Goal: Task Accomplishment & Management: Manage account settings

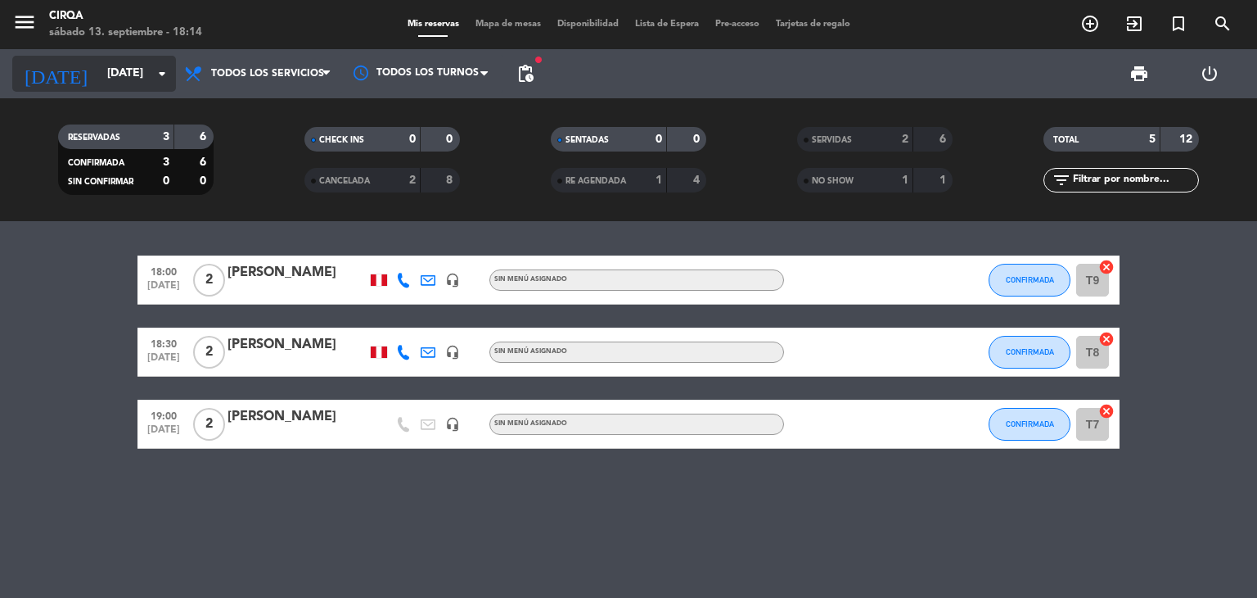
click at [103, 87] on input "[DATE]" at bounding box center [177, 73] width 156 height 29
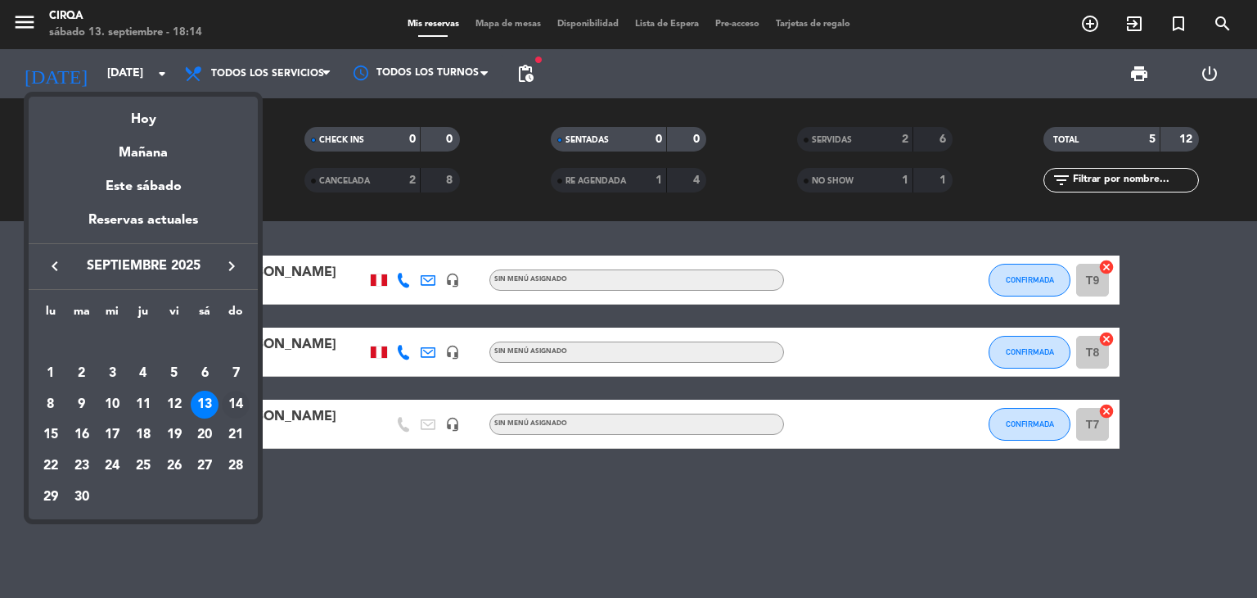
click at [232, 404] on div "14" at bounding box center [236, 404] width 28 height 28
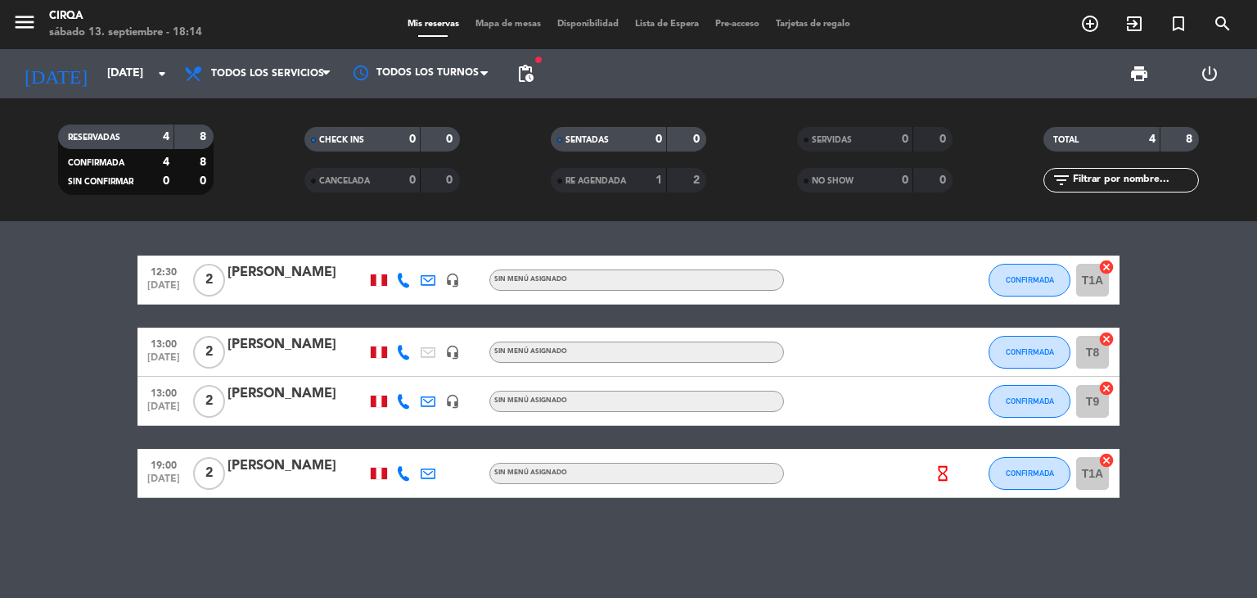
click at [96, 370] on bookings-row "12:30 [DATE] 2 [PERSON_NAME] headset_mic Sin menú asignado CONFIRMADA T1A cance…" at bounding box center [628, 376] width 1257 height 242
click at [330, 525] on div "12:30 [DATE] 2 [PERSON_NAME] headset_mic Sin menú asignado CONFIRMADA T1A cance…" at bounding box center [628, 409] width 1257 height 377
click at [38, 232] on div "12:30 [DATE] 2 [PERSON_NAME] headset_mic Sin menú asignado CONFIRMADA T1A cance…" at bounding box center [628, 409] width 1257 height 377
click at [138, 77] on input "[DATE]" at bounding box center [177, 73] width 156 height 29
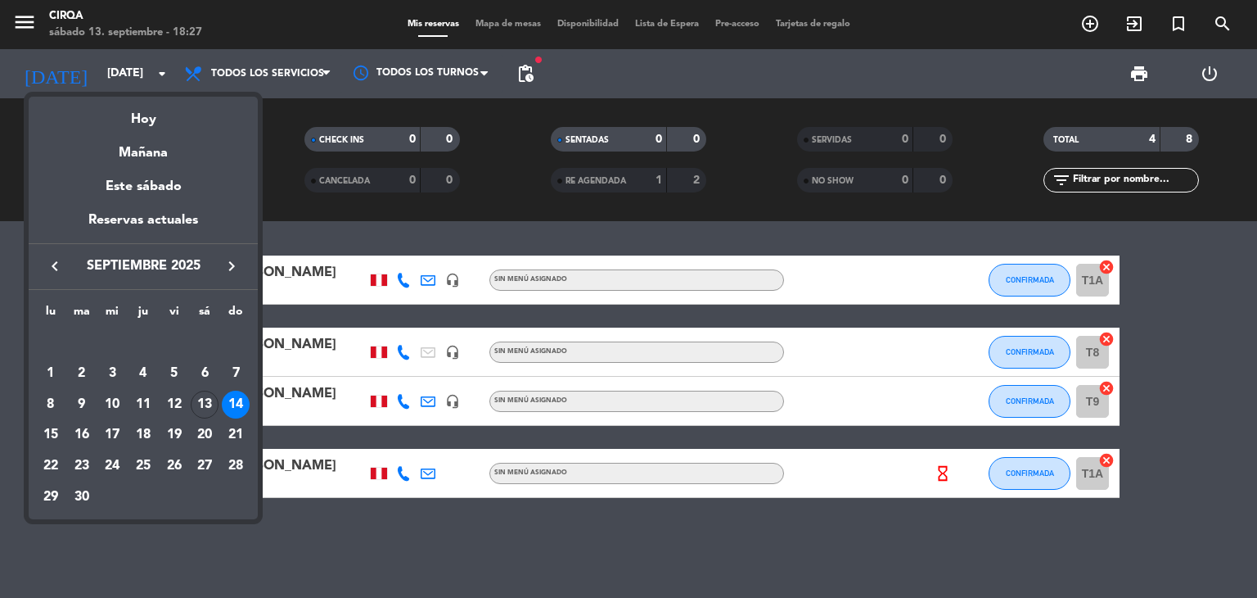
click at [208, 404] on div "13" at bounding box center [205, 404] width 28 height 28
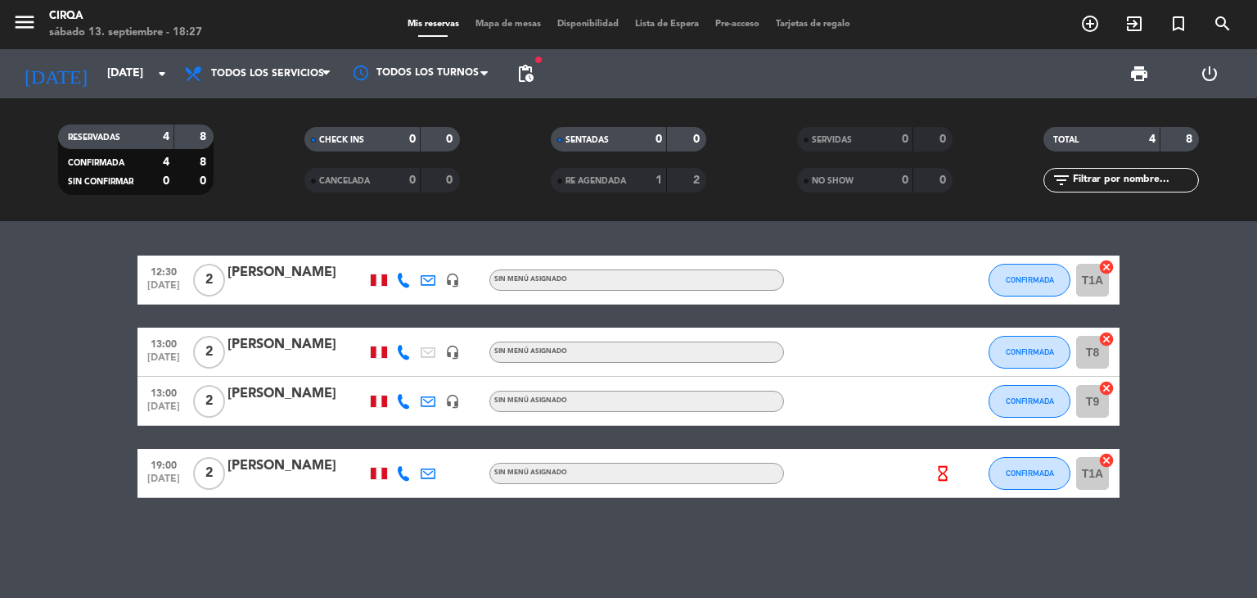
type input "[DATE]"
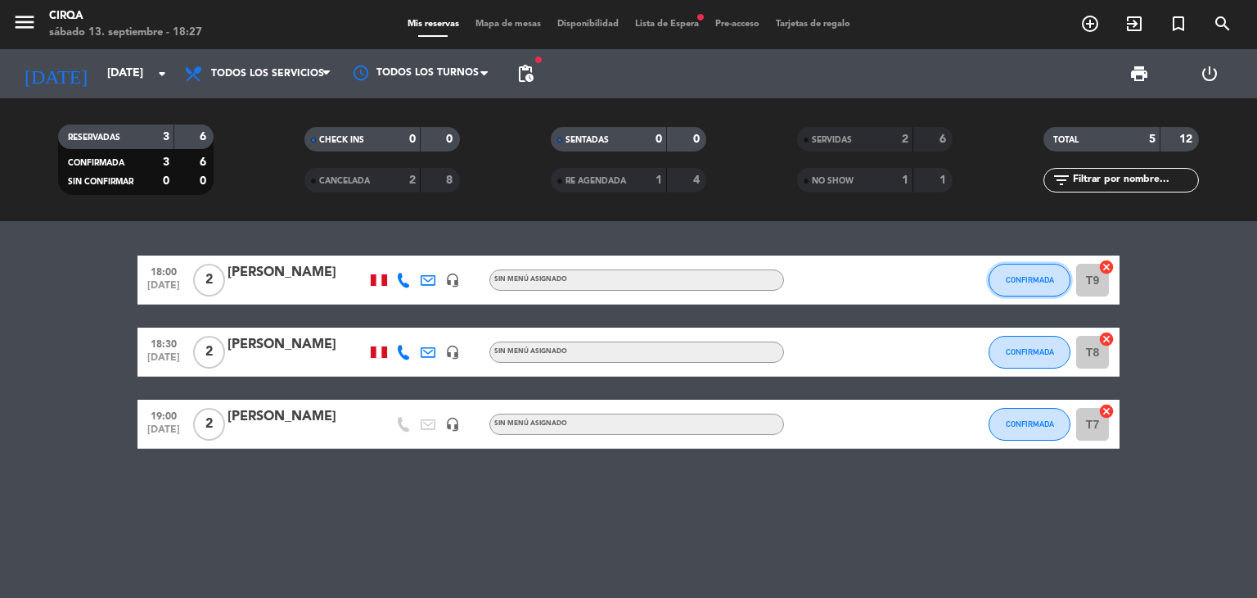
click at [1048, 285] on button "CONFIRMADA" at bounding box center [1030, 280] width 82 height 33
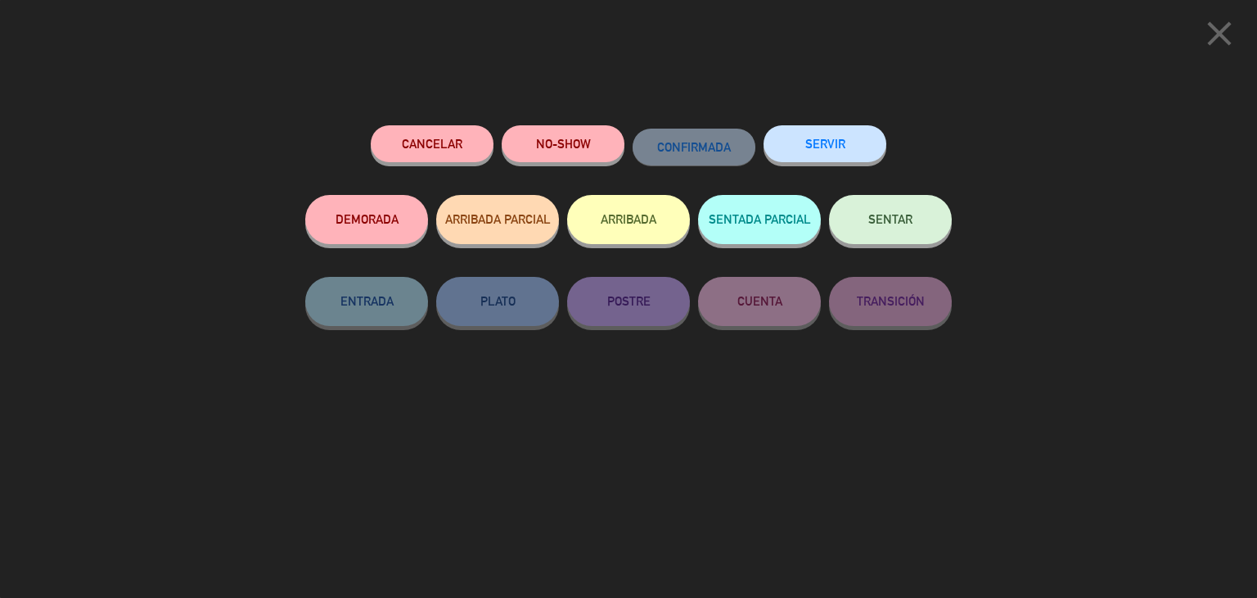
click at [863, 211] on button "SENTAR" at bounding box center [890, 219] width 123 height 49
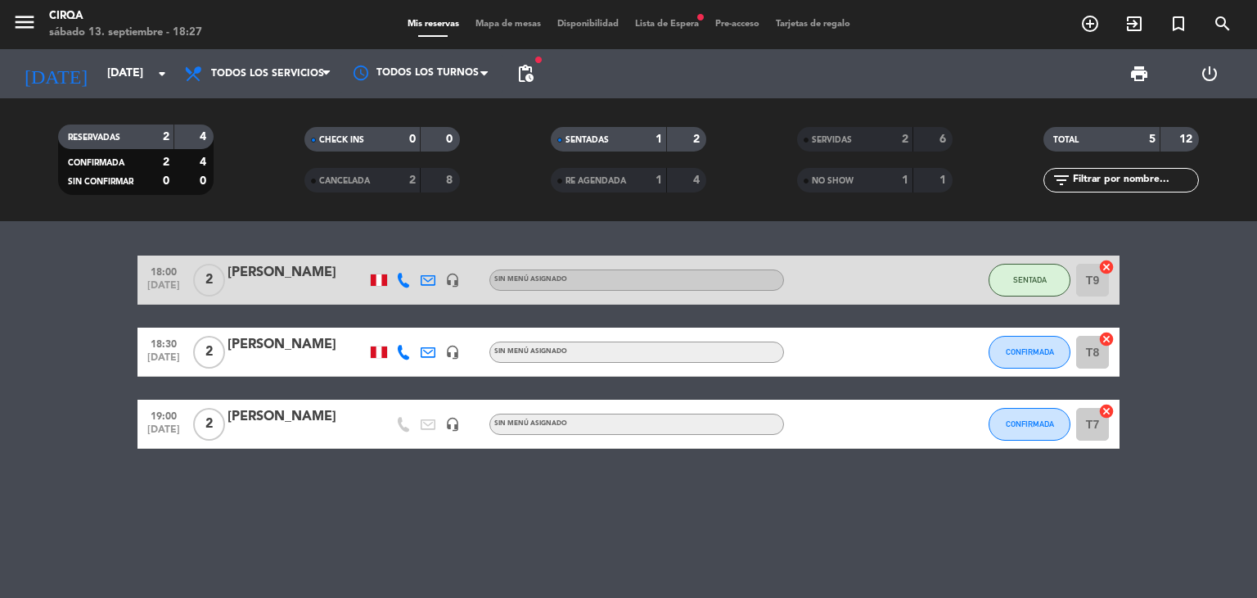
click at [320, 361] on div at bounding box center [297, 362] width 139 height 13
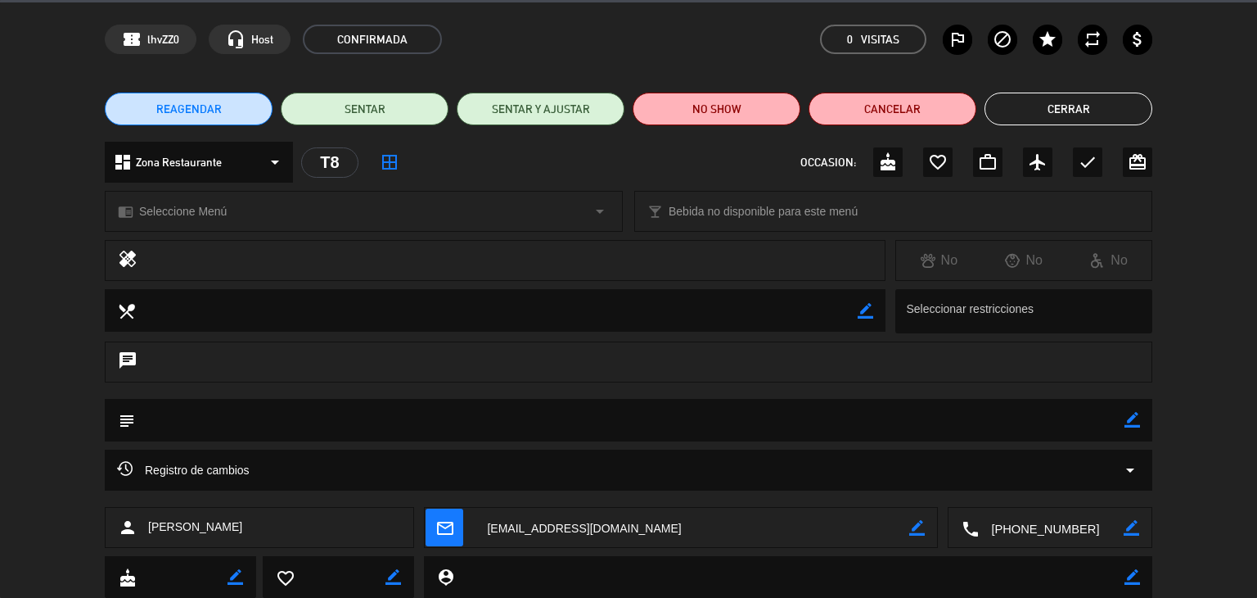
scroll to position [104, 0]
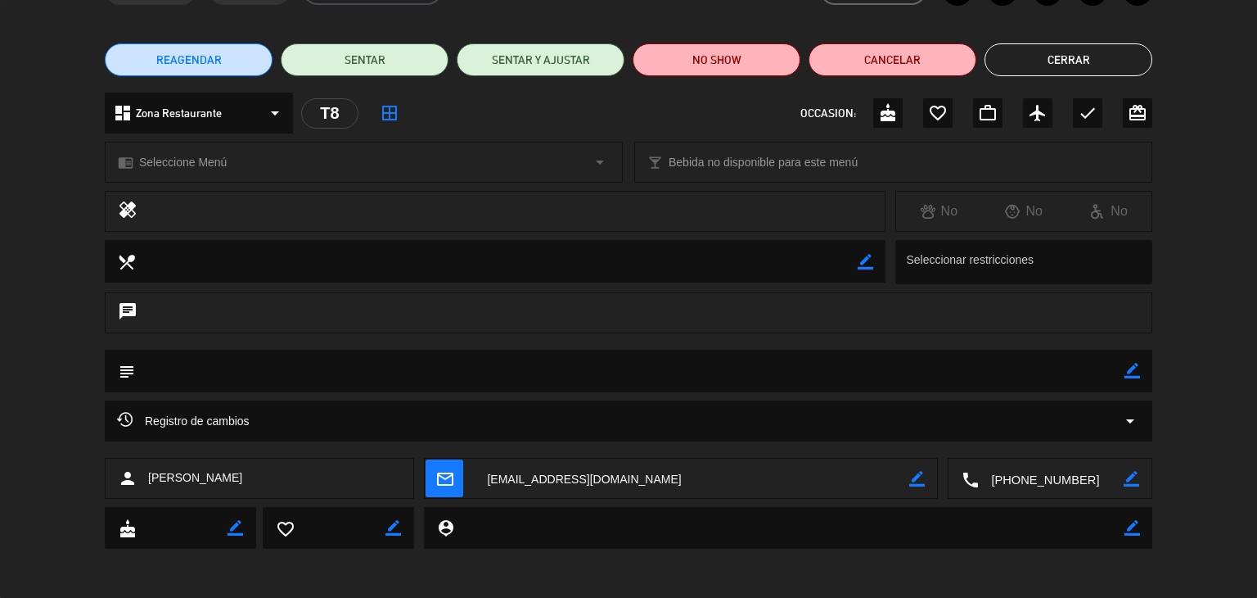
click at [1046, 474] on textarea at bounding box center [1051, 478] width 145 height 41
click at [1032, 429] on div "Click para copiar content_paste |" at bounding box center [1052, 438] width 146 height 29
click at [1033, 435] on span "Click para copiar" at bounding box center [1031, 438] width 86 height 17
drag, startPoint x: 1028, startPoint y: 53, endPoint x: 1002, endPoint y: 63, distance: 28.0
click at [1027, 53] on button "Cerrar" at bounding box center [1069, 59] width 168 height 33
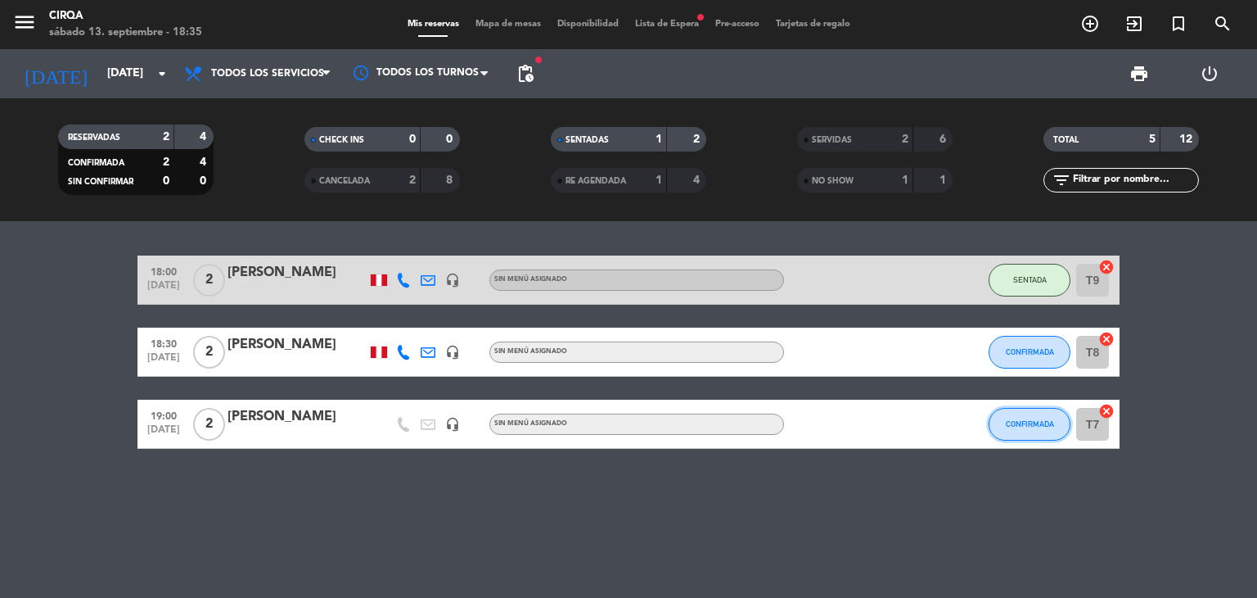
click at [1033, 413] on button "CONFIRMADA" at bounding box center [1030, 424] width 82 height 33
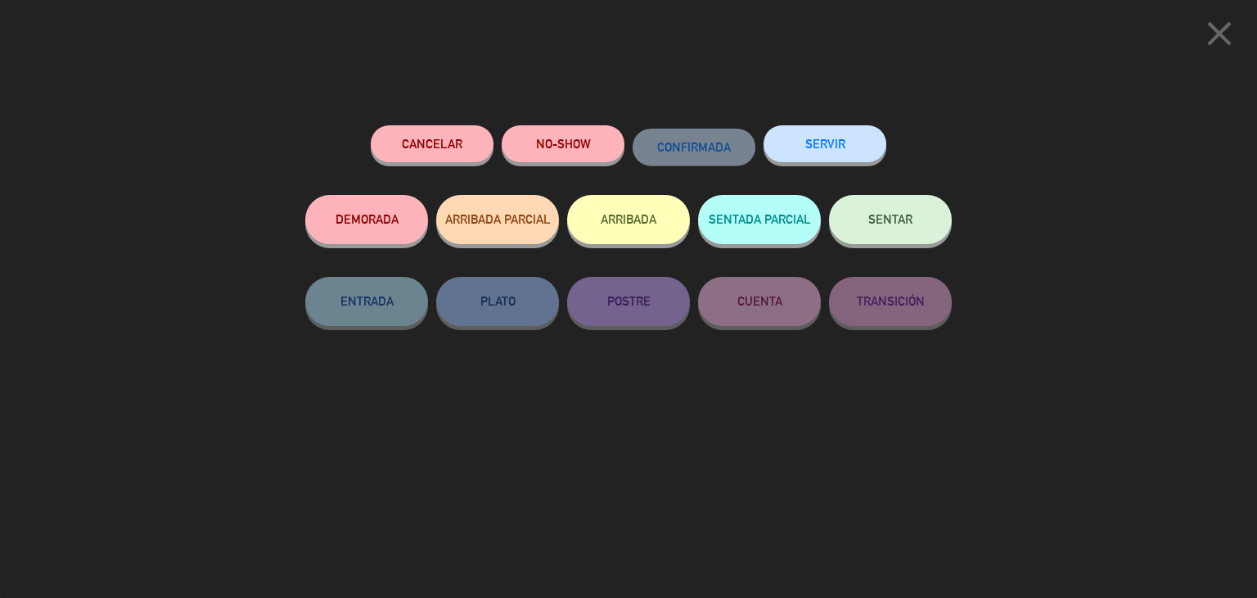
click at [934, 196] on div "SENTAR" at bounding box center [890, 236] width 123 height 82
click at [916, 219] on button "SENTAR" at bounding box center [890, 219] width 123 height 49
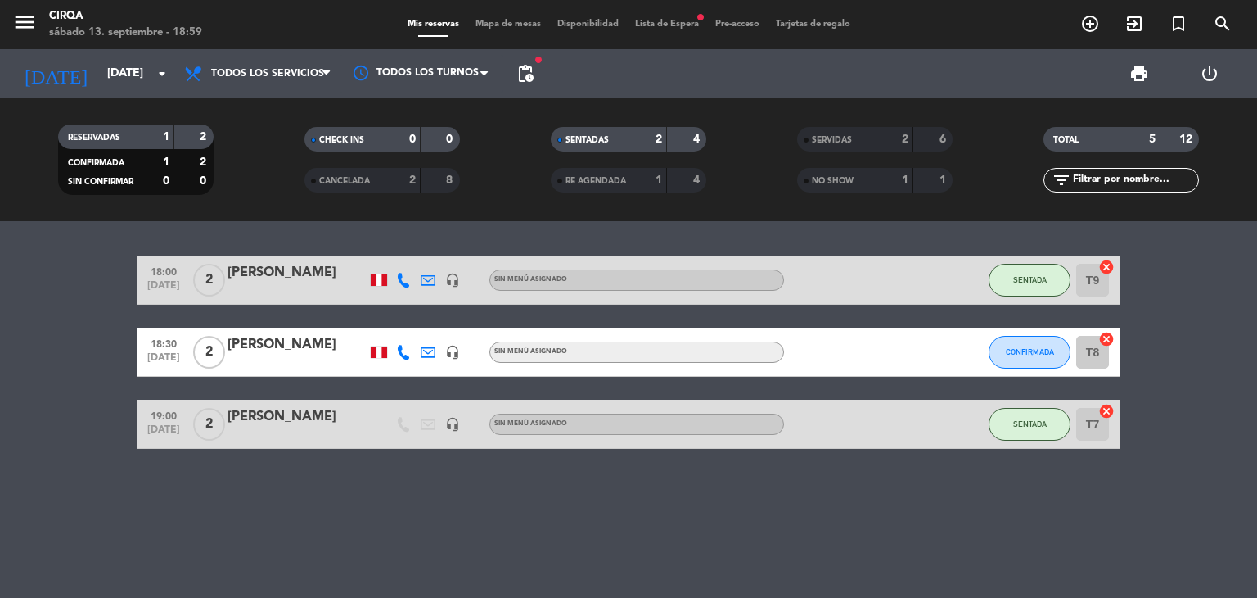
click at [683, 29] on div "Mis reservas Mapa de mesas Disponibilidad Lista de Espera fiber_manual_record P…" at bounding box center [628, 24] width 459 height 15
click at [684, 27] on span "Lista de Espera fiber_manual_record" at bounding box center [667, 24] width 80 height 9
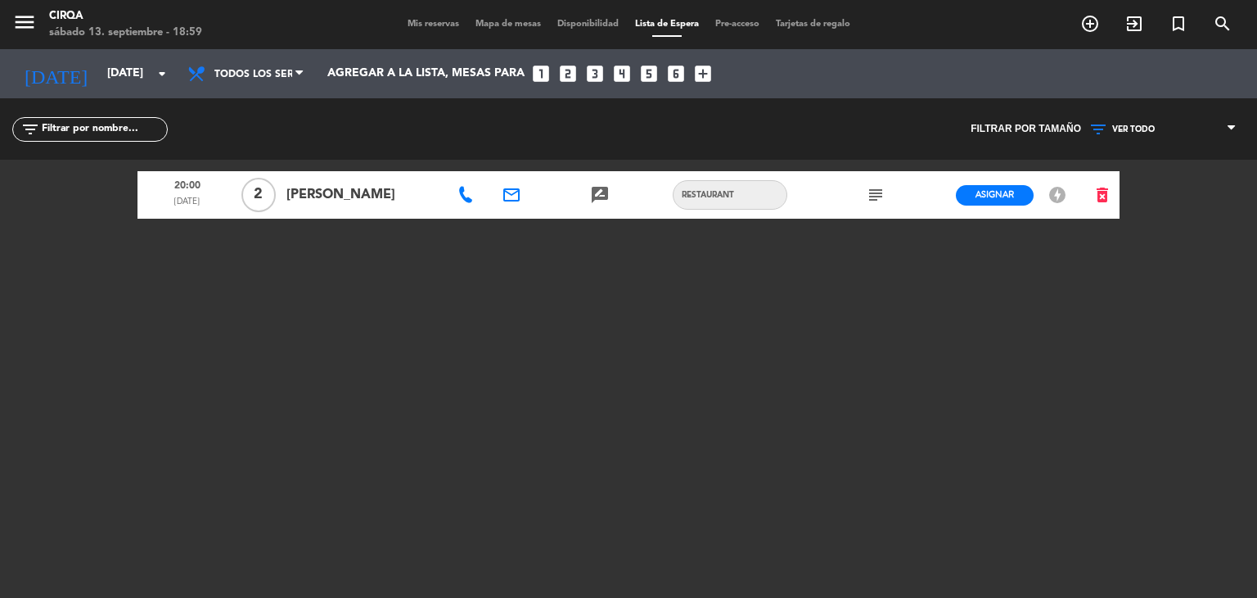
click at [458, 178] on div at bounding box center [467, 194] width 44 height 47
click at [462, 184] on div at bounding box center [467, 194] width 44 height 47
click at [462, 188] on icon at bounding box center [466, 195] width 16 height 16
click at [498, 348] on div "20:00 [DATE] 2 [PERSON_NAME] [PHONE_NUMBER] Copiar content_paste email rate_rev…" at bounding box center [629, 364] width 982 height 409
click at [140, 76] on input "[DATE]" at bounding box center [177, 73] width 156 height 29
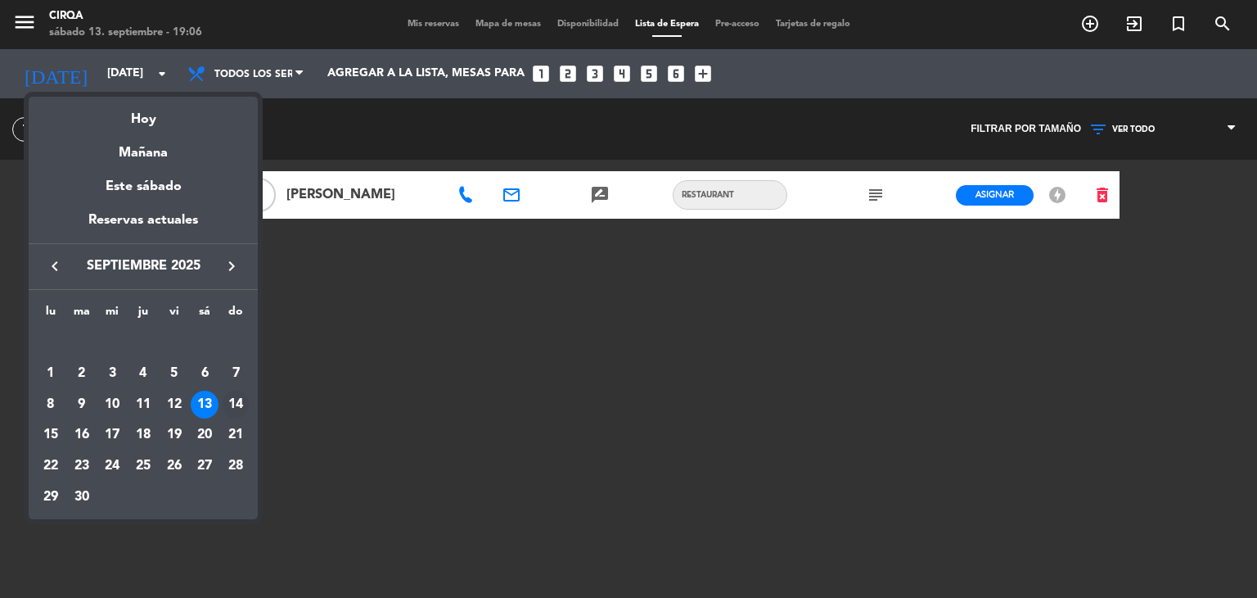
click at [236, 399] on div "14" at bounding box center [236, 404] width 28 height 28
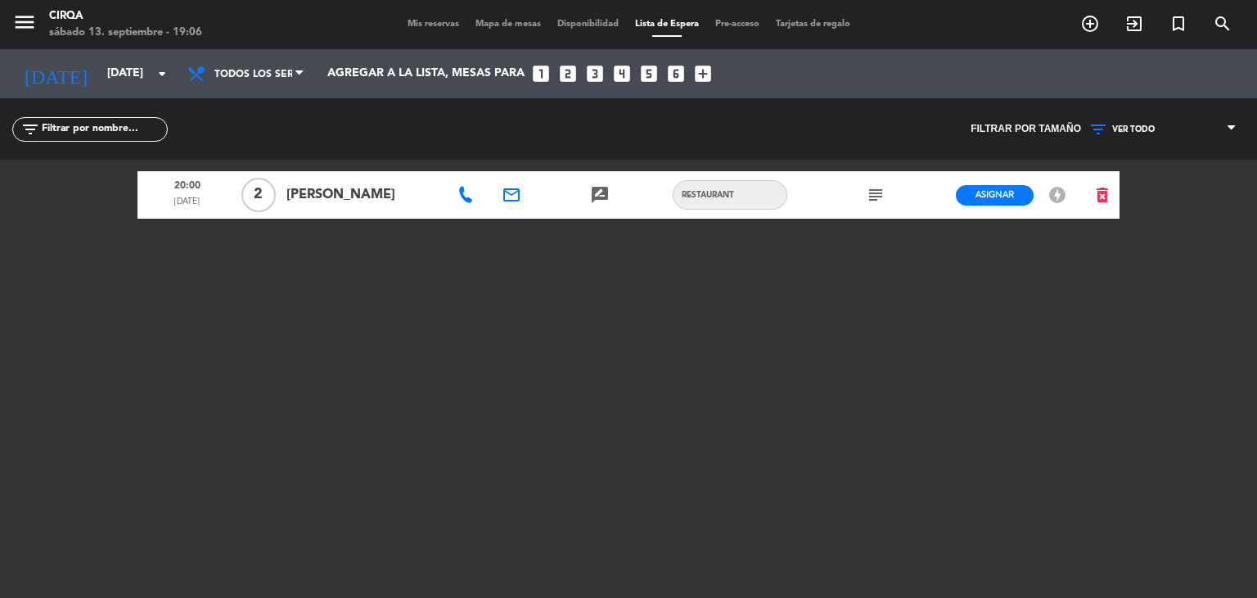
type input "[DATE]"
click at [419, 23] on span "Mis reservas" at bounding box center [433, 24] width 68 height 9
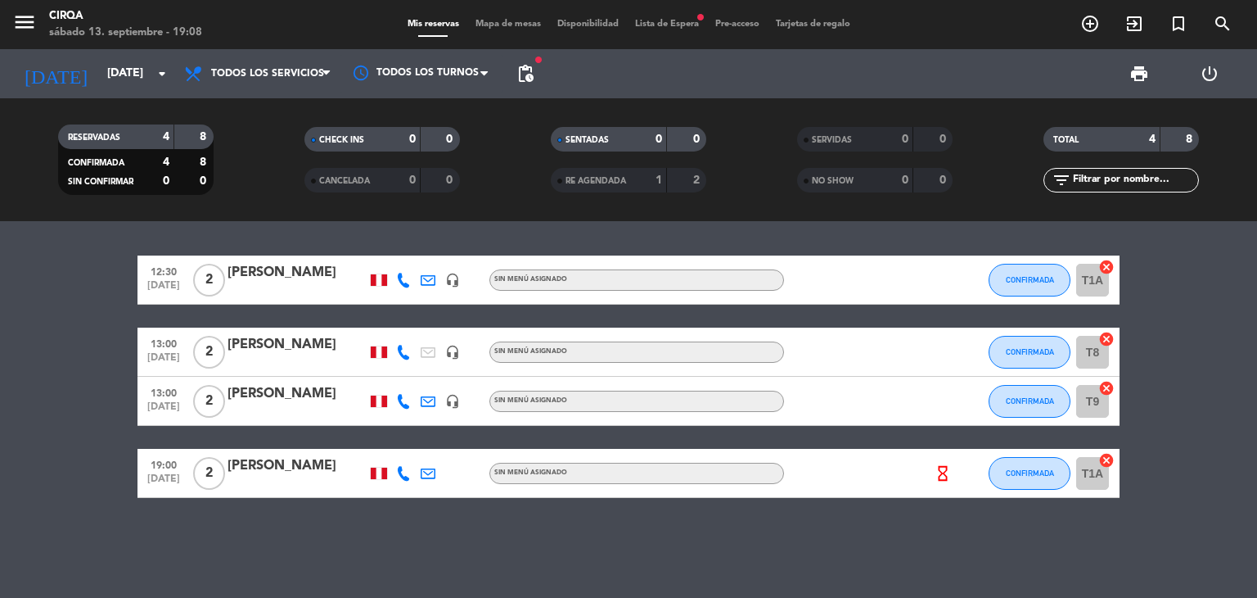
click at [301, 282] on div "[PERSON_NAME]" at bounding box center [297, 272] width 139 height 21
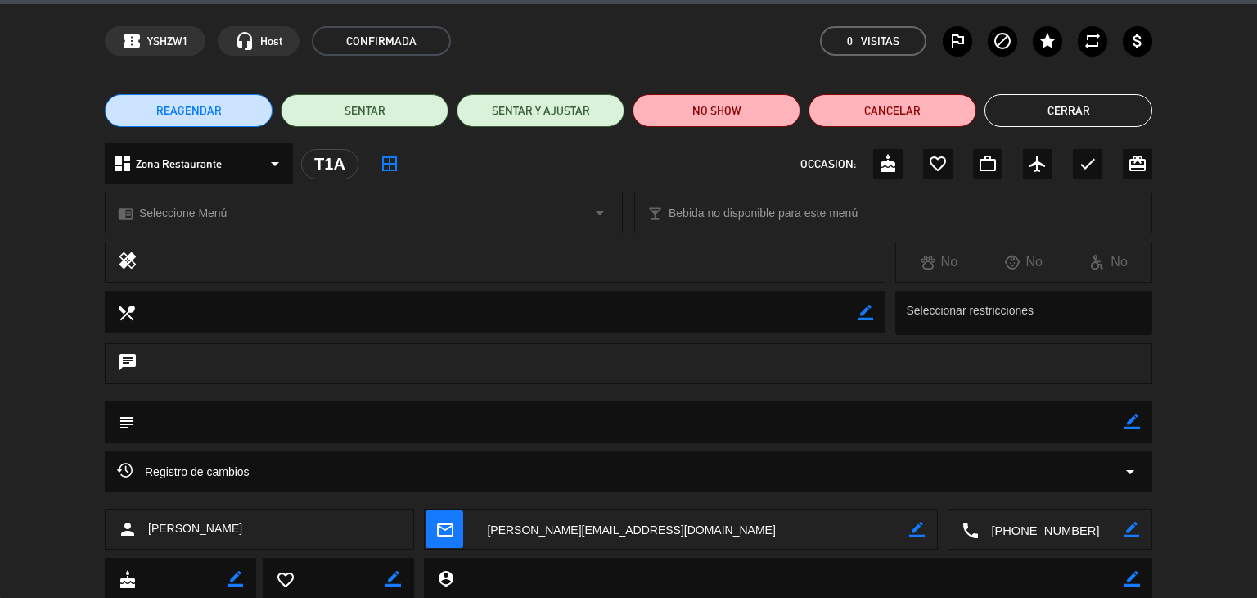
scroll to position [104, 0]
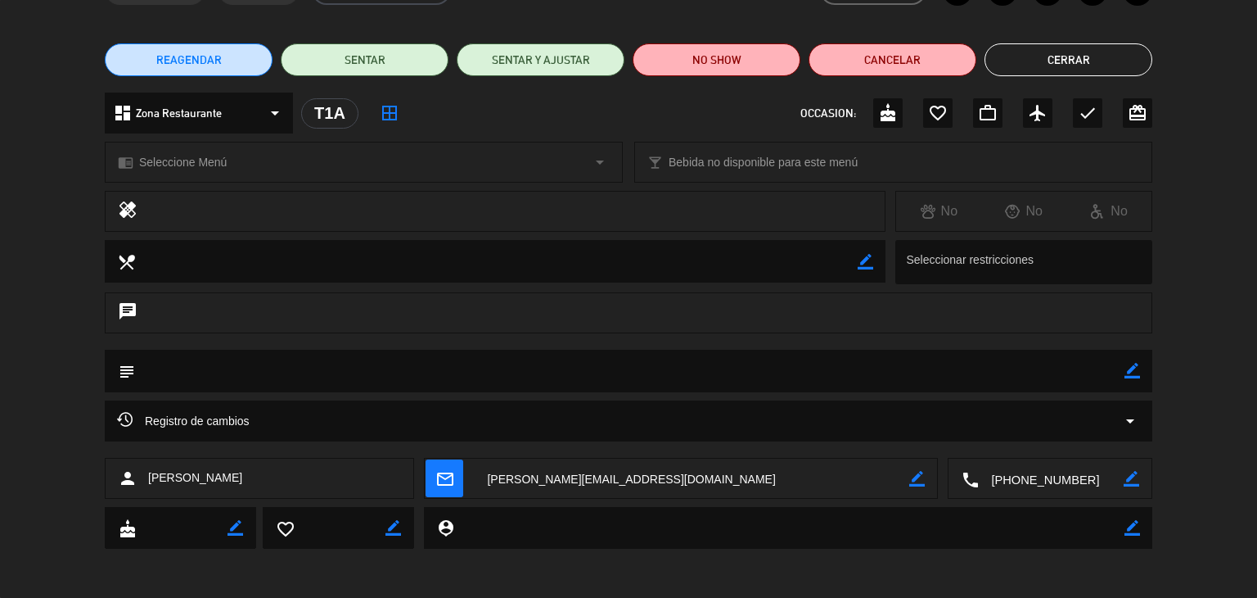
click at [1124, 61] on button "Cerrar" at bounding box center [1069, 59] width 168 height 33
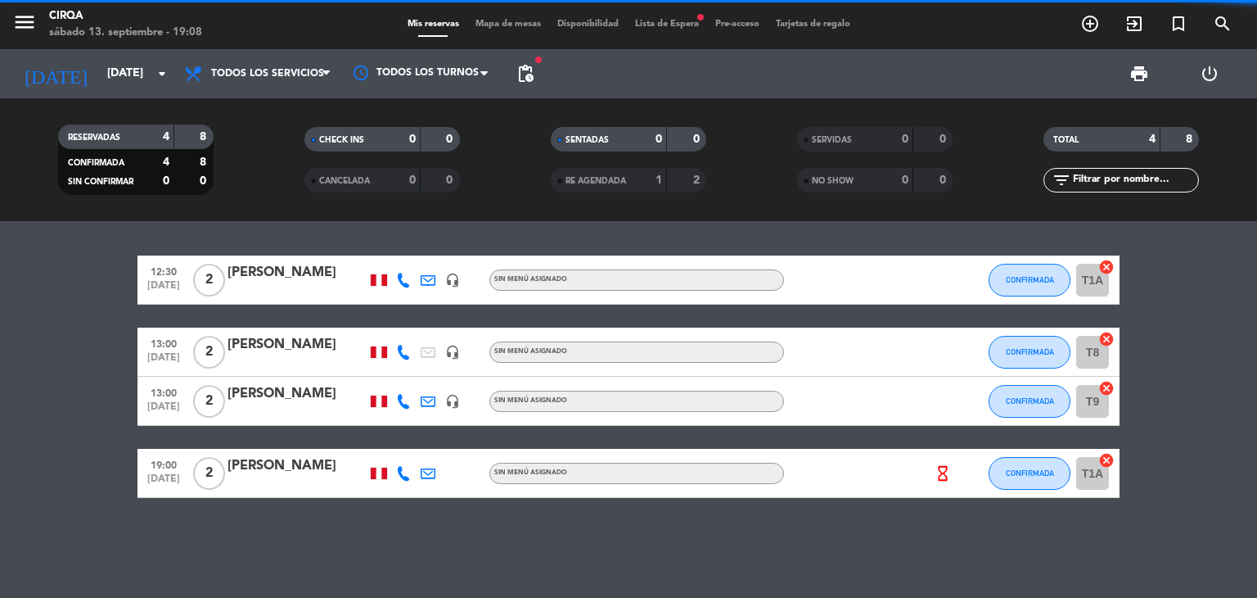
click at [330, 364] on div at bounding box center [297, 362] width 139 height 13
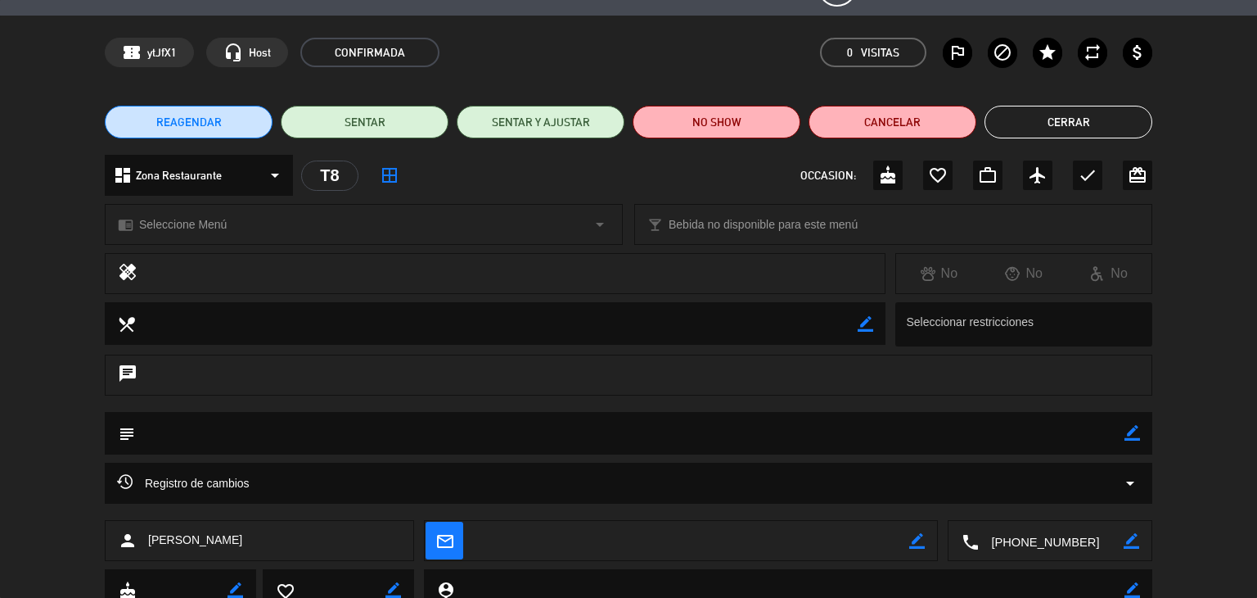
scroll to position [0, 0]
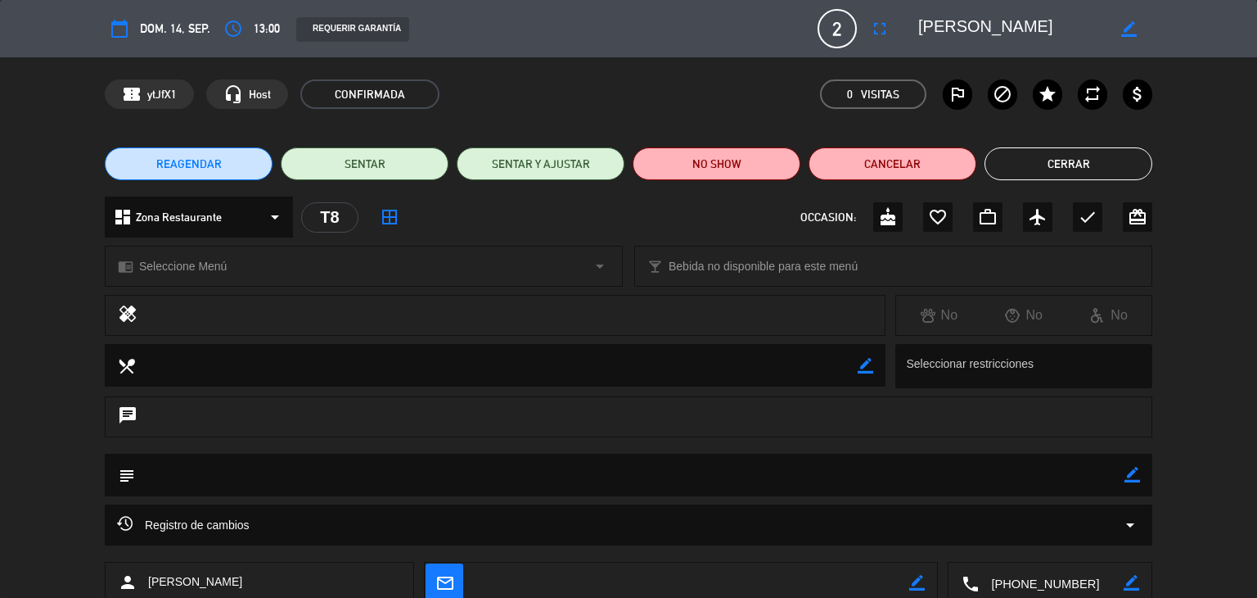
click at [1038, 158] on button "Cerrar" at bounding box center [1069, 163] width 168 height 33
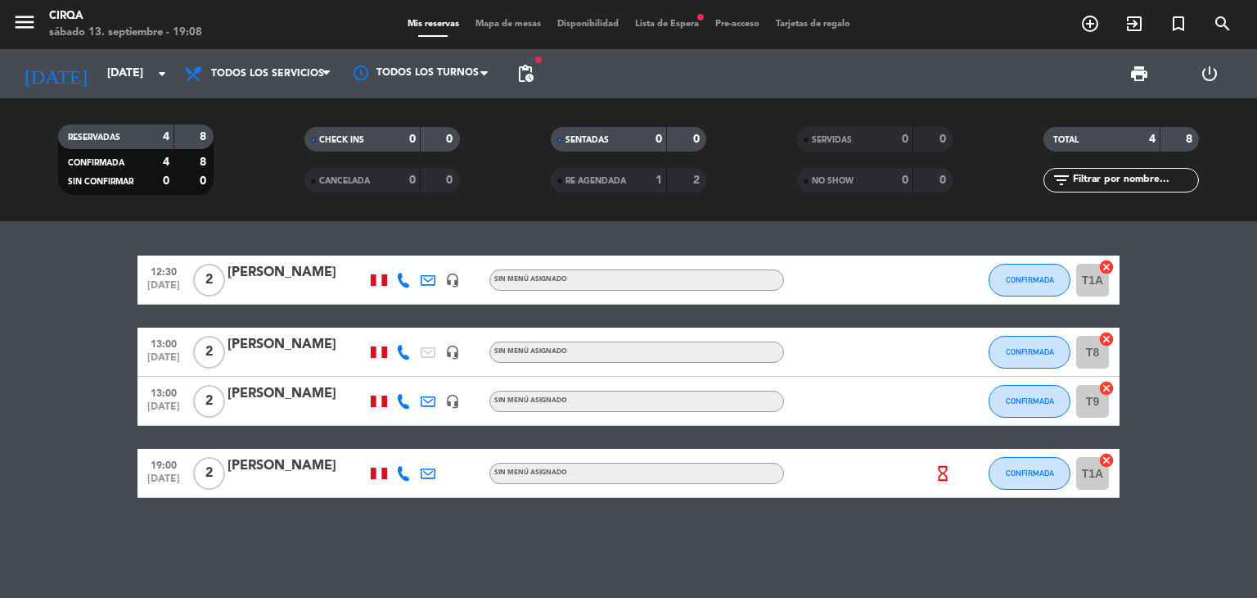
click at [282, 408] on div at bounding box center [297, 411] width 139 height 13
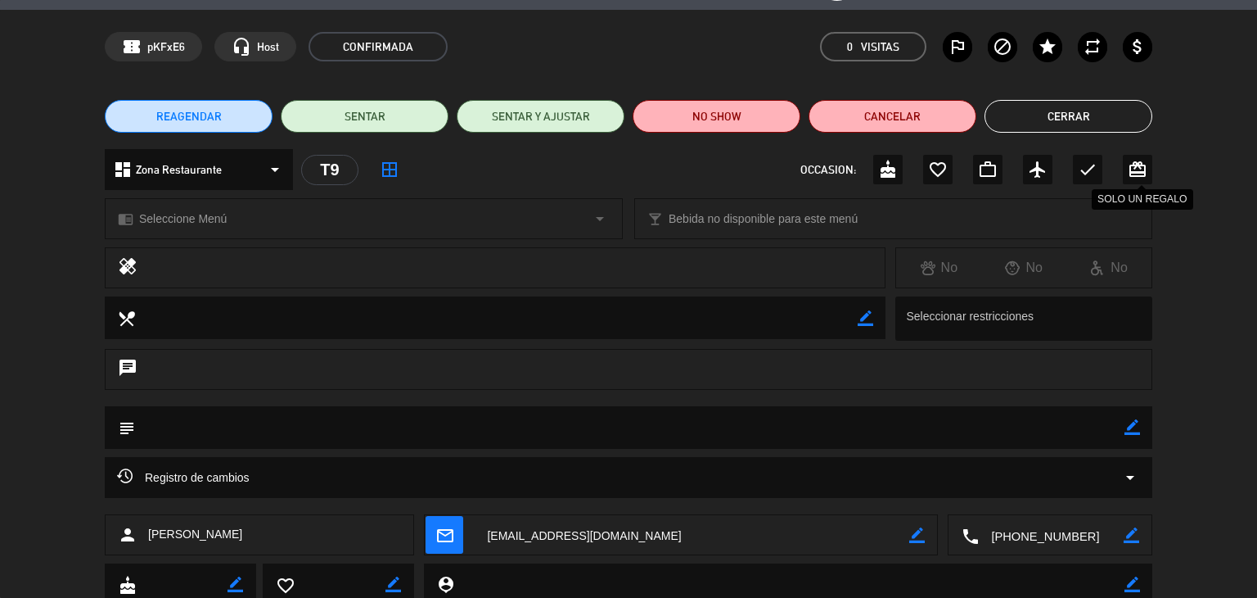
scroll to position [22, 0]
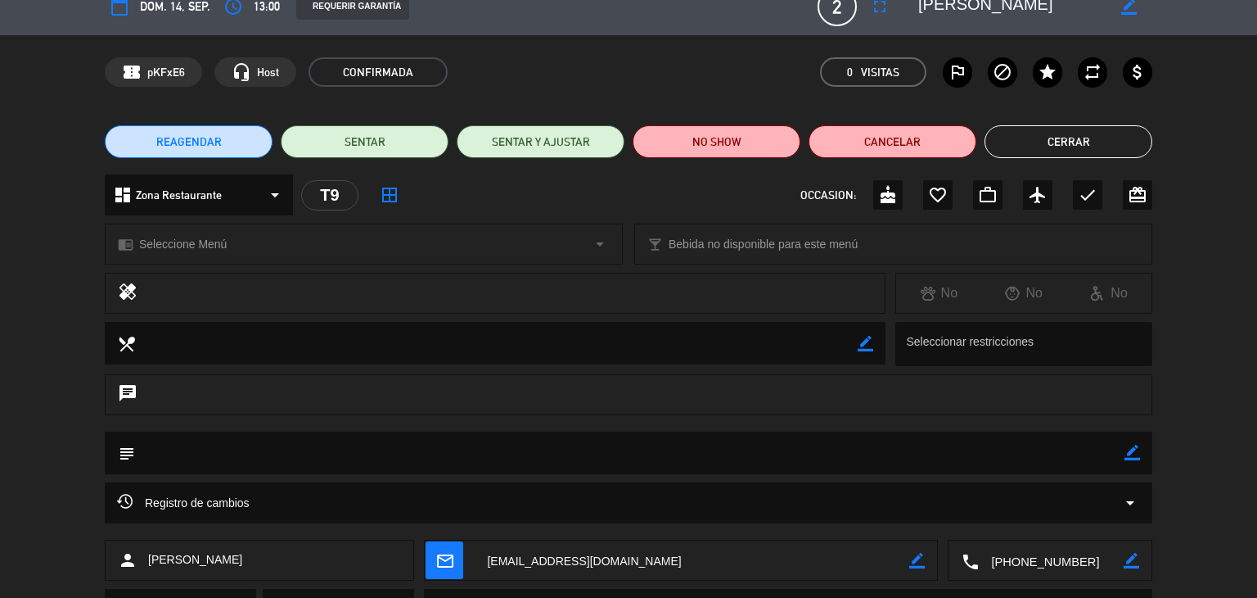
drag, startPoint x: 1103, startPoint y: 147, endPoint x: 1094, endPoint y: 151, distance: 9.2
click at [1103, 148] on button "Cerrar" at bounding box center [1069, 141] width 168 height 33
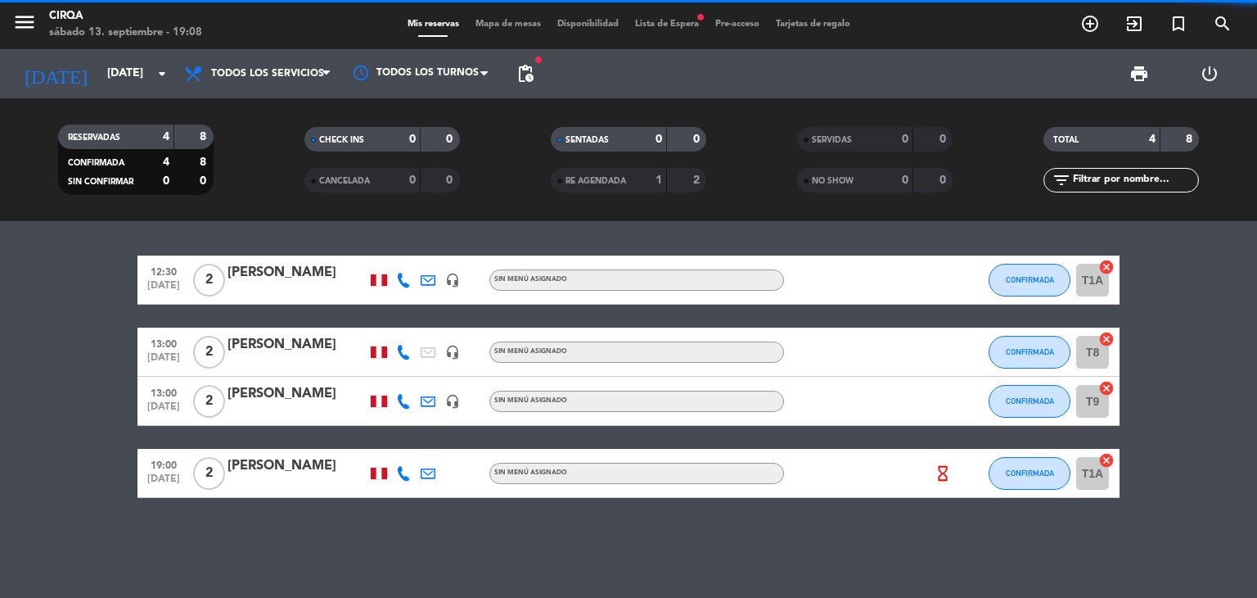
click at [308, 477] on div at bounding box center [297, 483] width 139 height 13
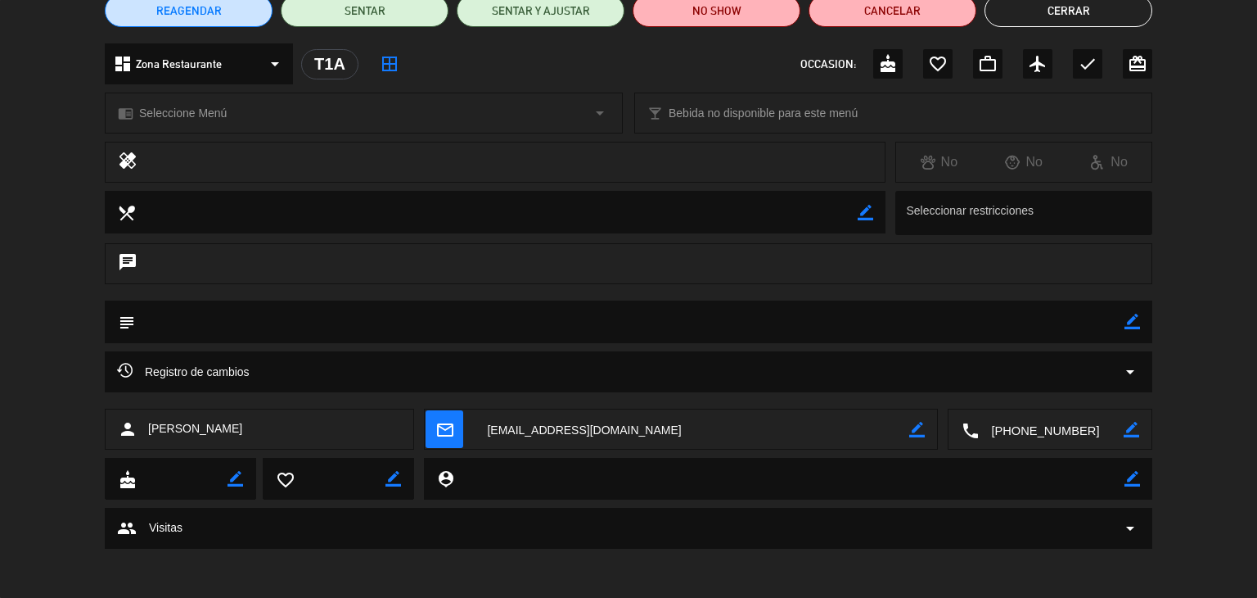
scroll to position [0, 0]
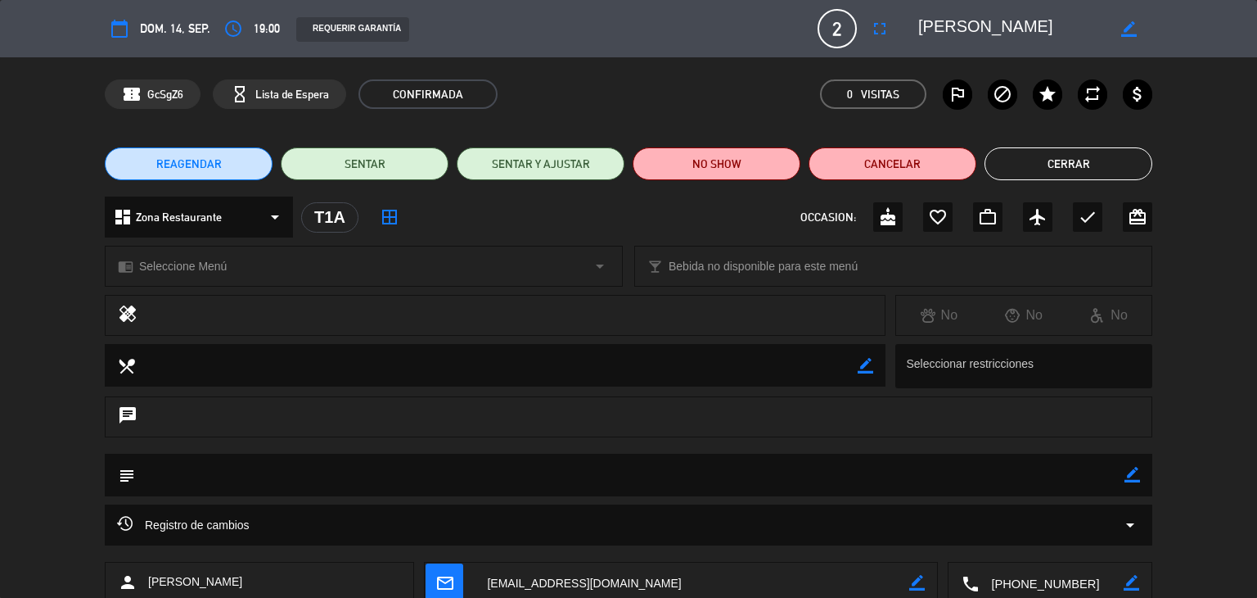
click at [1090, 167] on button "Cerrar" at bounding box center [1069, 163] width 168 height 33
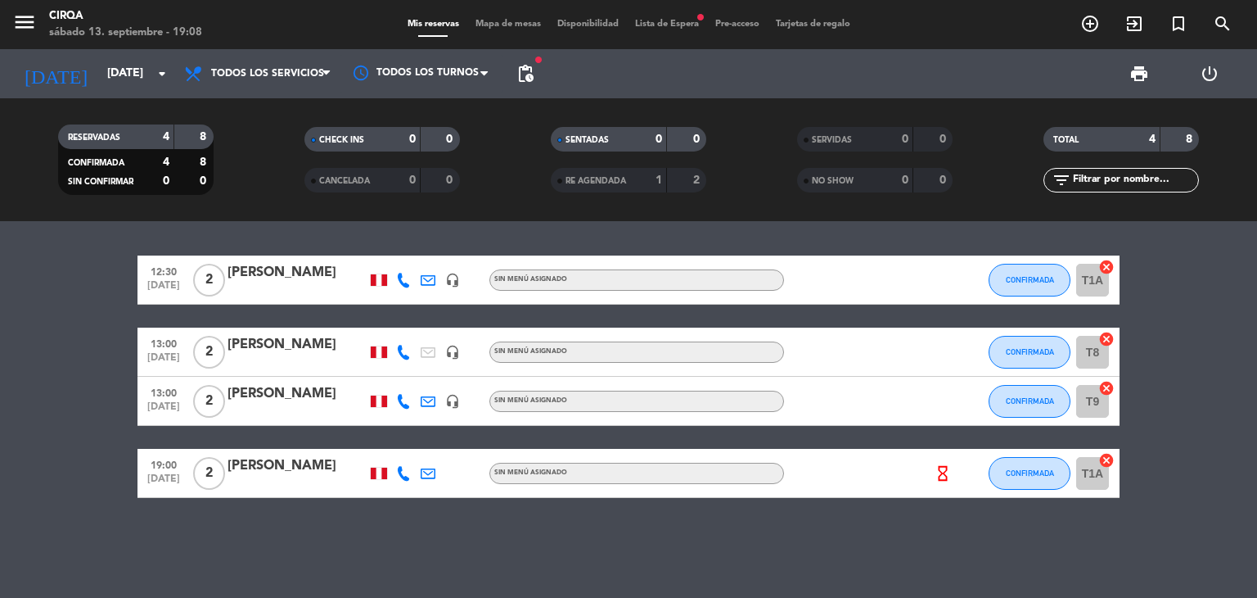
click at [683, 29] on span "Lista de Espera fiber_manual_record" at bounding box center [667, 24] width 80 height 9
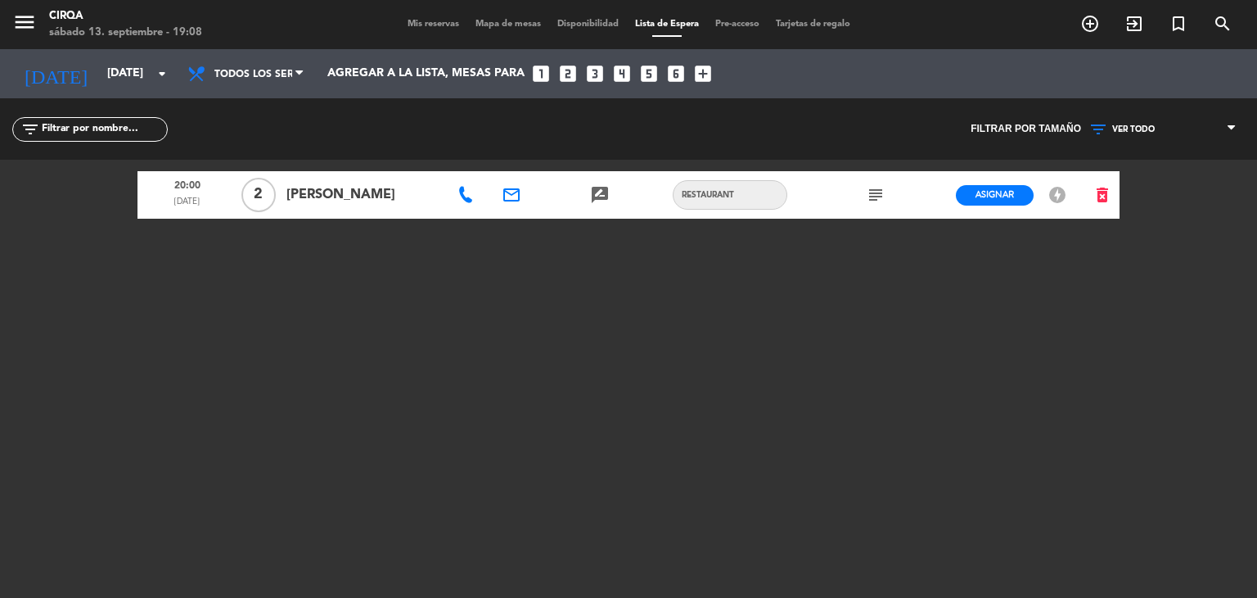
click at [470, 192] on icon at bounding box center [466, 195] width 16 height 16
click at [420, 34] on div "menu CIRQA sábado 13. septiembre - 19:08 Mis reservas Mapa de mesas Disponibili…" at bounding box center [628, 24] width 1257 height 49
click at [419, 28] on span "Mis reservas" at bounding box center [433, 24] width 68 height 9
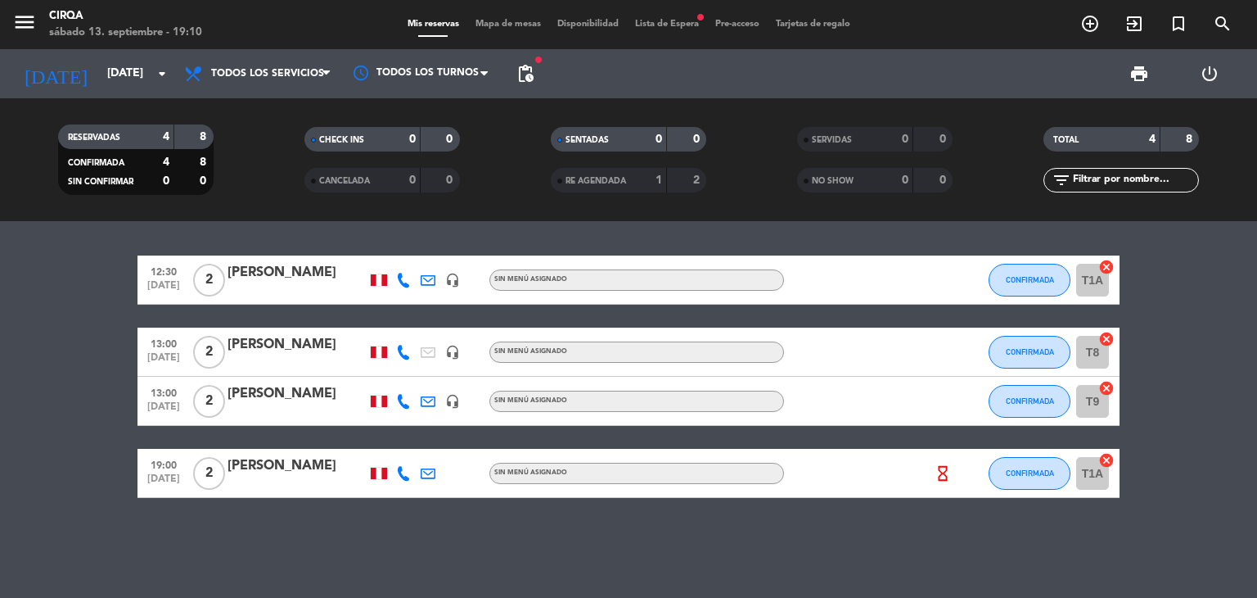
click at [674, 20] on span "Lista de Espera fiber_manual_record" at bounding box center [667, 24] width 80 height 9
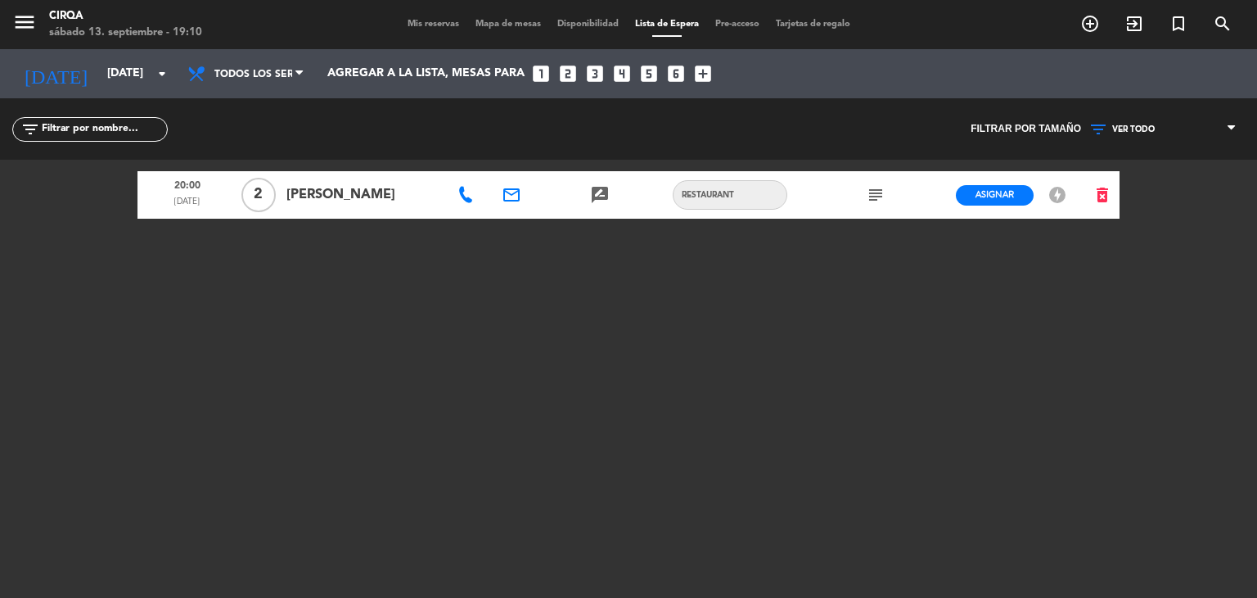
click at [423, 26] on span "Mis reservas" at bounding box center [433, 24] width 68 height 9
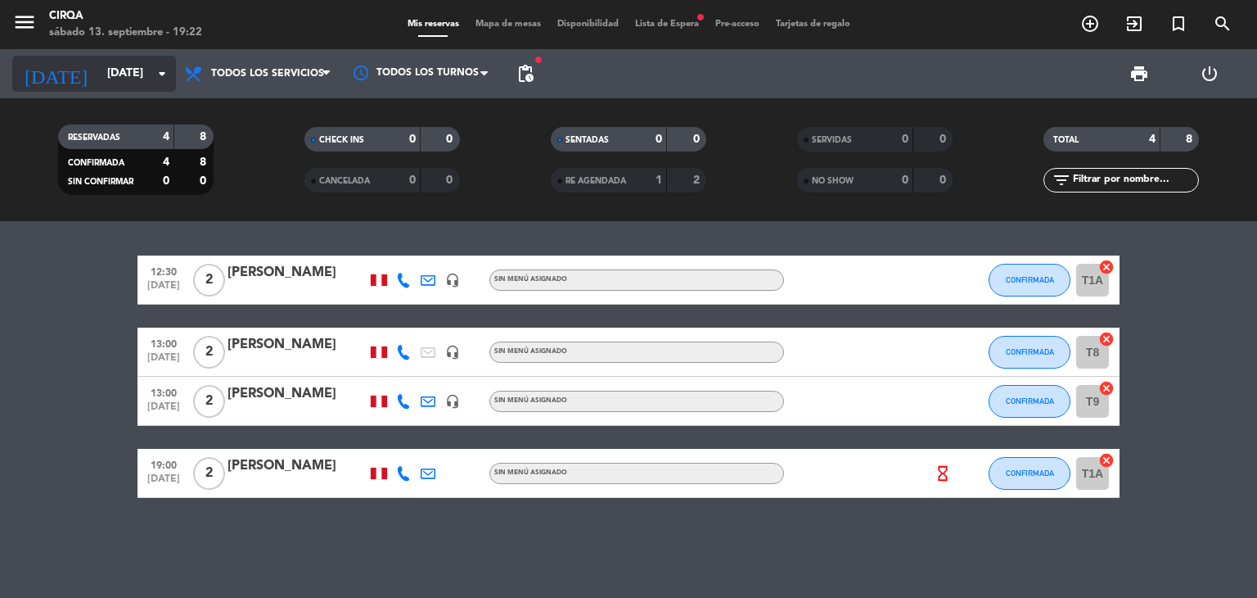
click at [133, 88] on div "[DATE] [DATE] arrow_drop_down" at bounding box center [94, 74] width 164 height 36
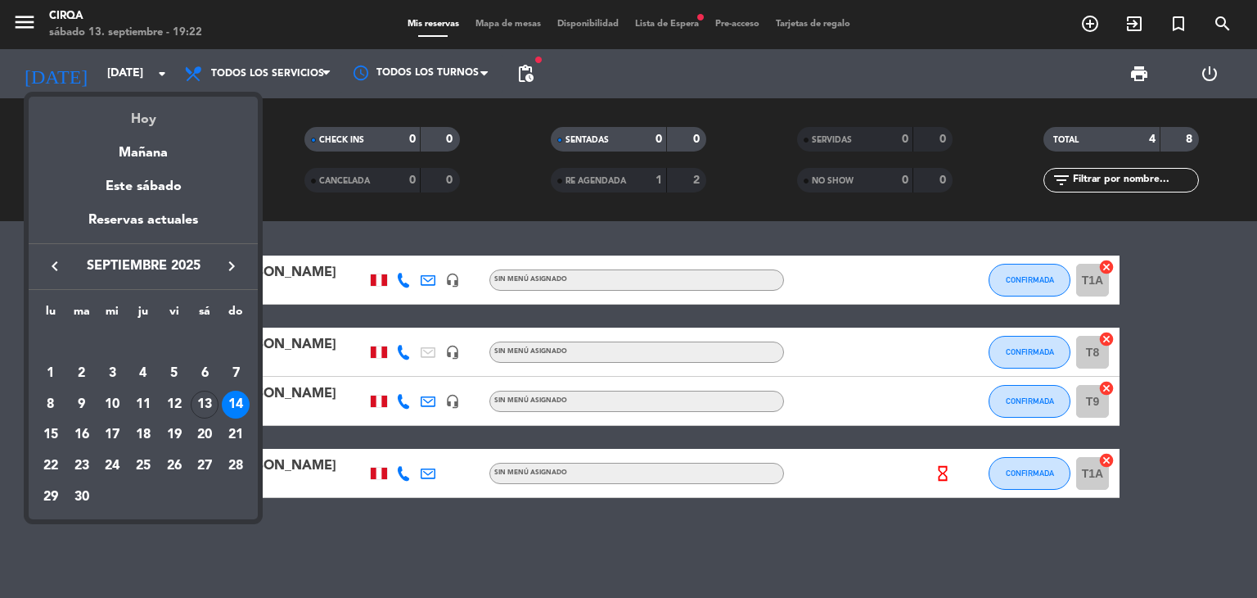
click at [149, 121] on div "Hoy" at bounding box center [143, 114] width 229 height 34
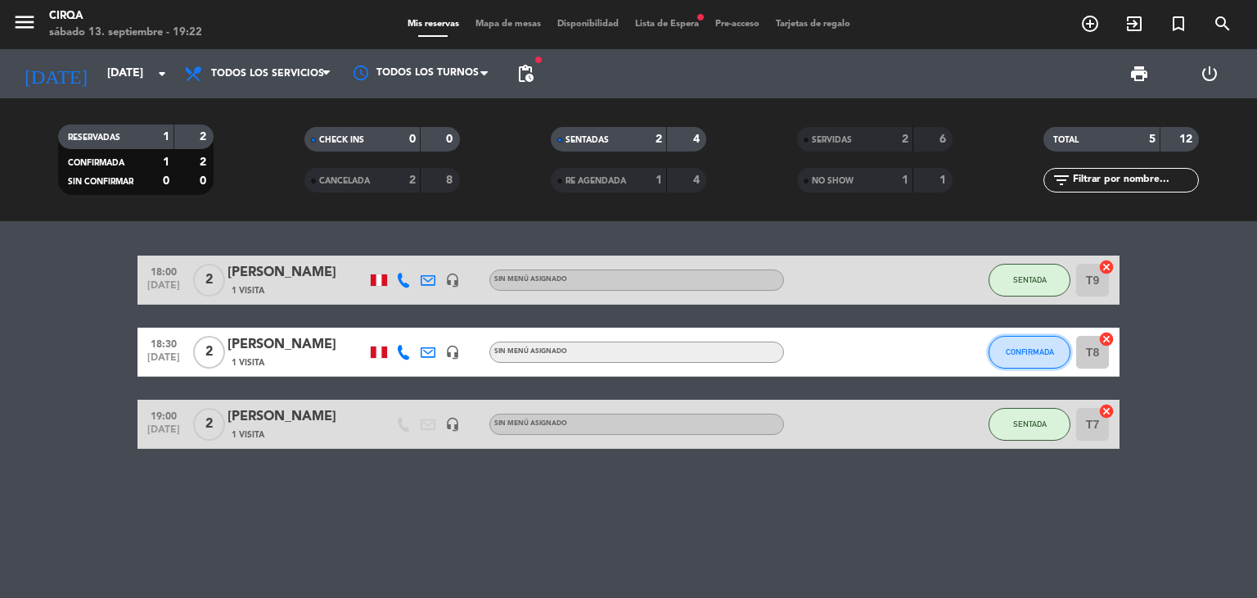
click at [1038, 347] on span "CONFIRMADA" at bounding box center [1030, 351] width 48 height 9
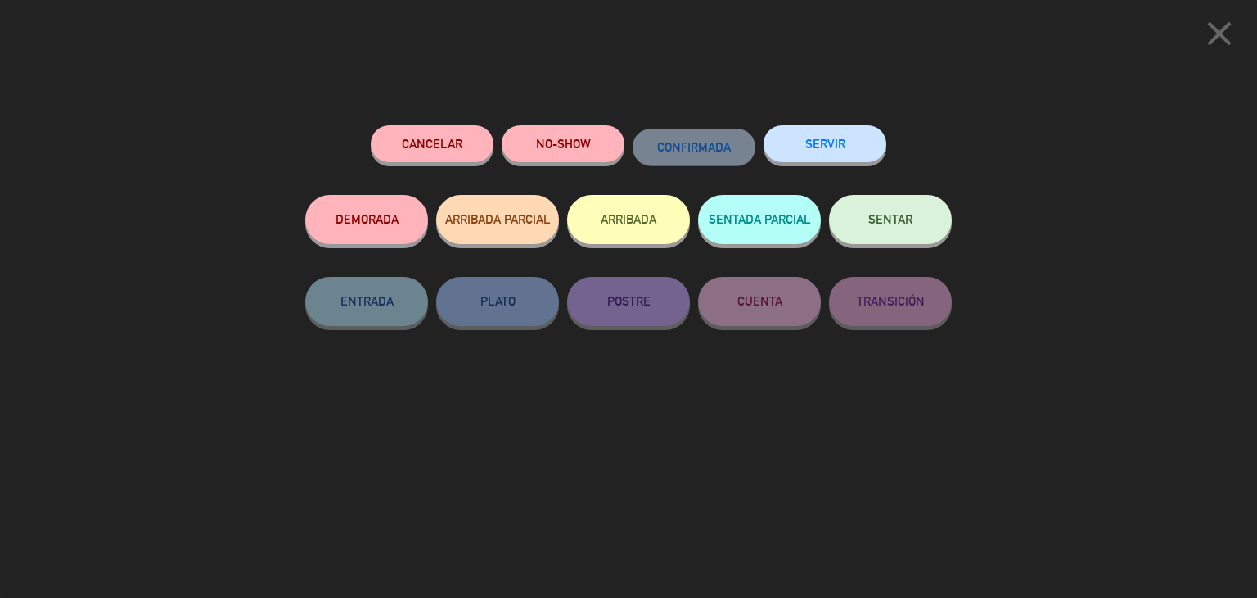
click at [576, 142] on button "NO-SHOW" at bounding box center [563, 143] width 123 height 37
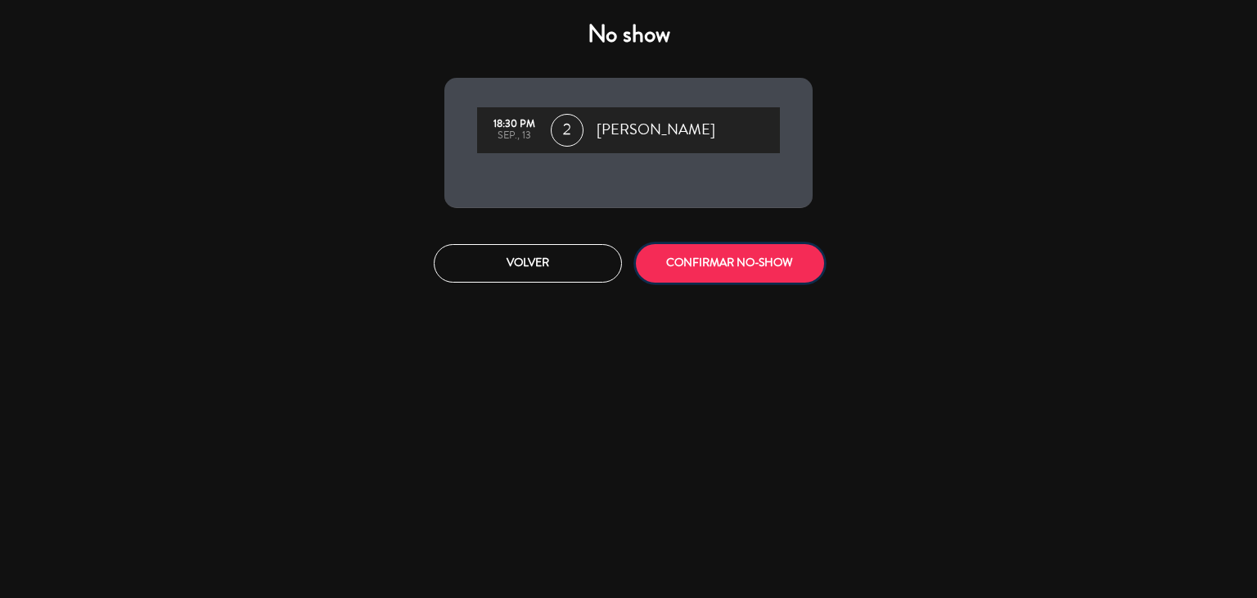
click at [757, 282] on button "CONFIRMAR NO-SHOW" at bounding box center [730, 263] width 188 height 38
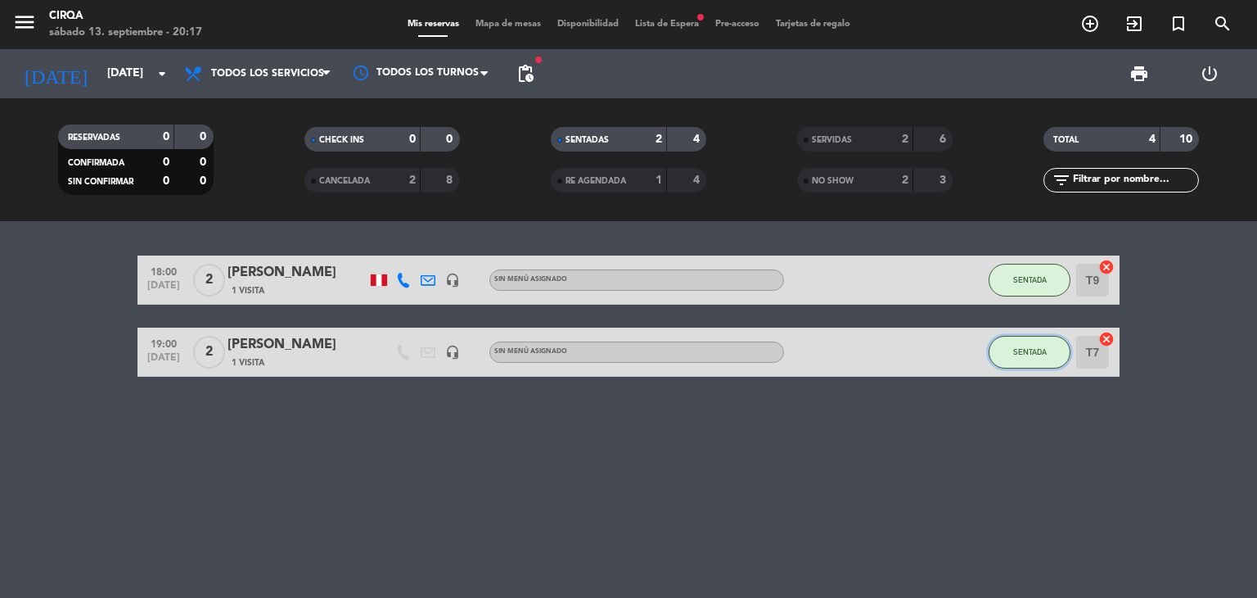
click at [1036, 351] on span "SENTADA" at bounding box center [1030, 351] width 34 height 9
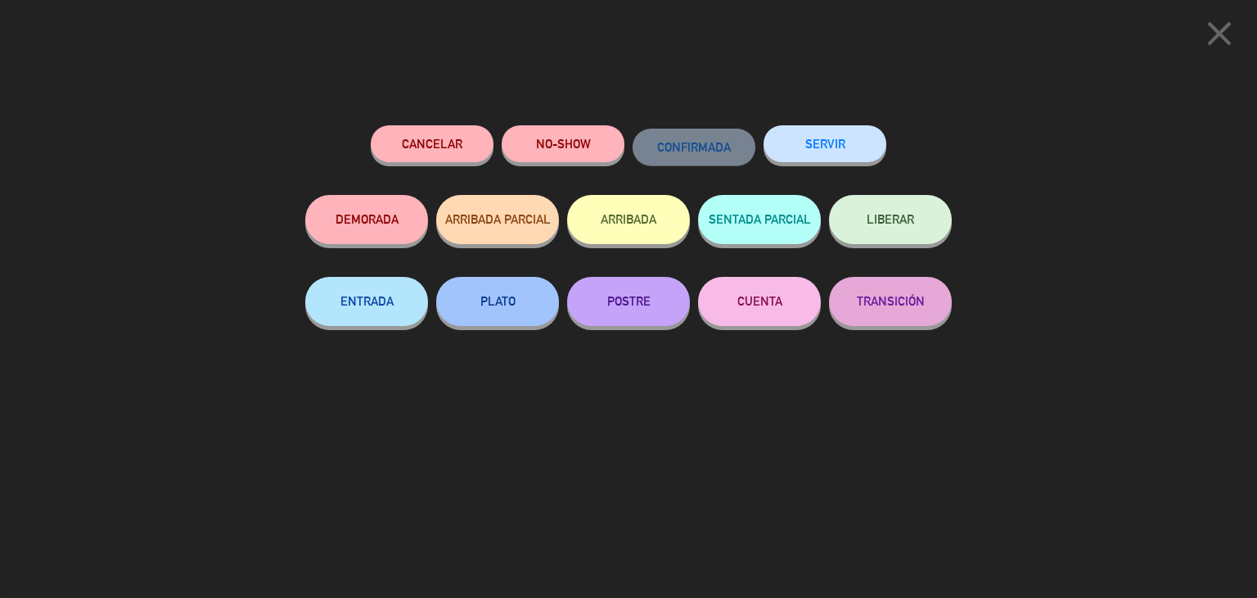
click at [828, 140] on button "SERVIR" at bounding box center [825, 143] width 123 height 37
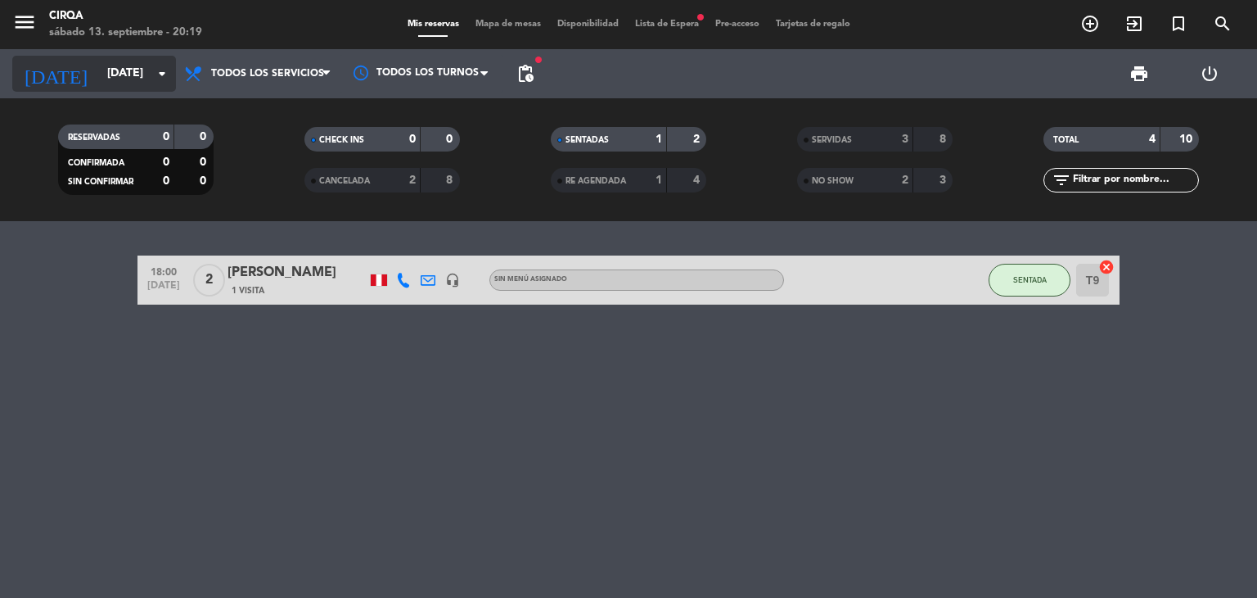
click at [106, 71] on input "[DATE]" at bounding box center [177, 73] width 156 height 29
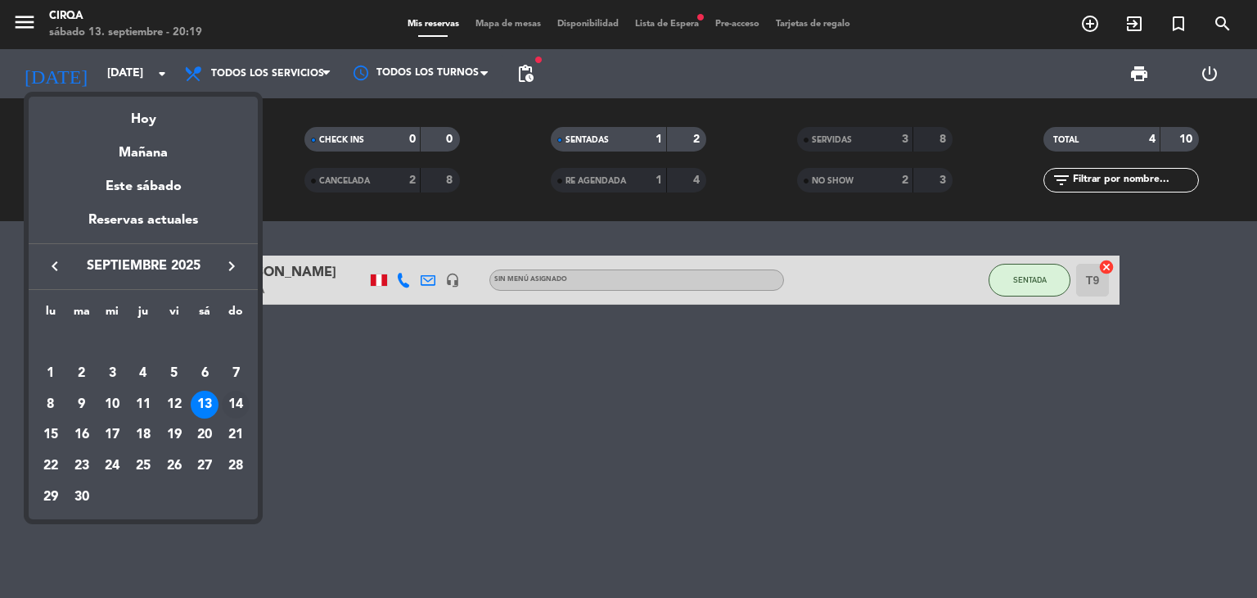
click at [238, 397] on div "14" at bounding box center [236, 404] width 28 height 28
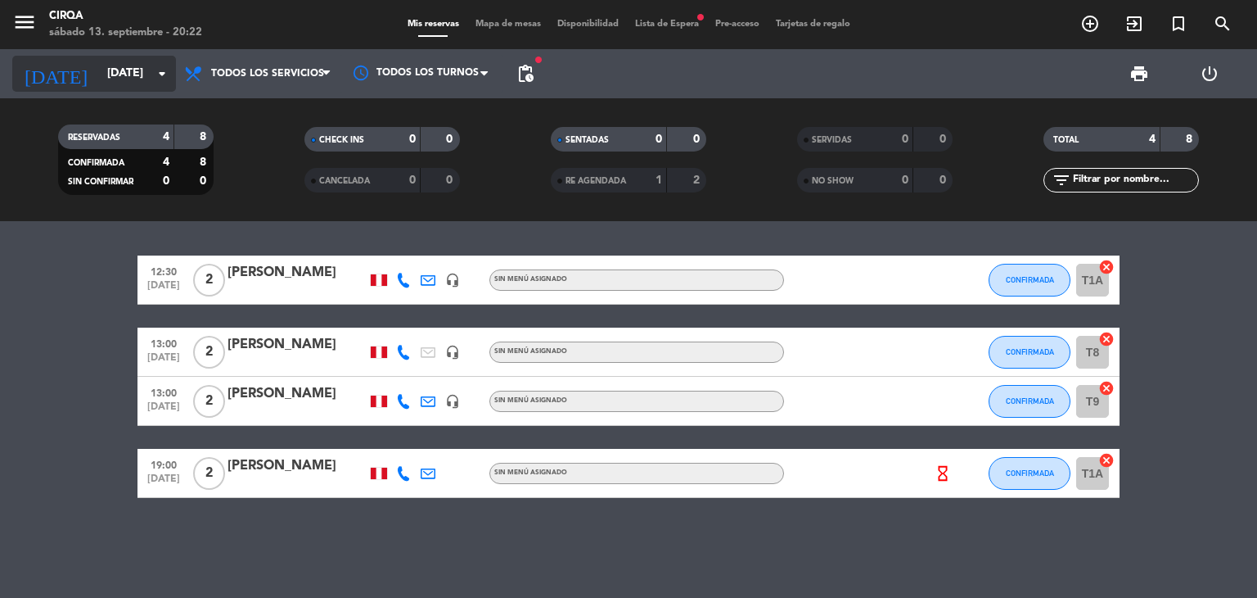
click at [141, 80] on input "[DATE]" at bounding box center [177, 73] width 156 height 29
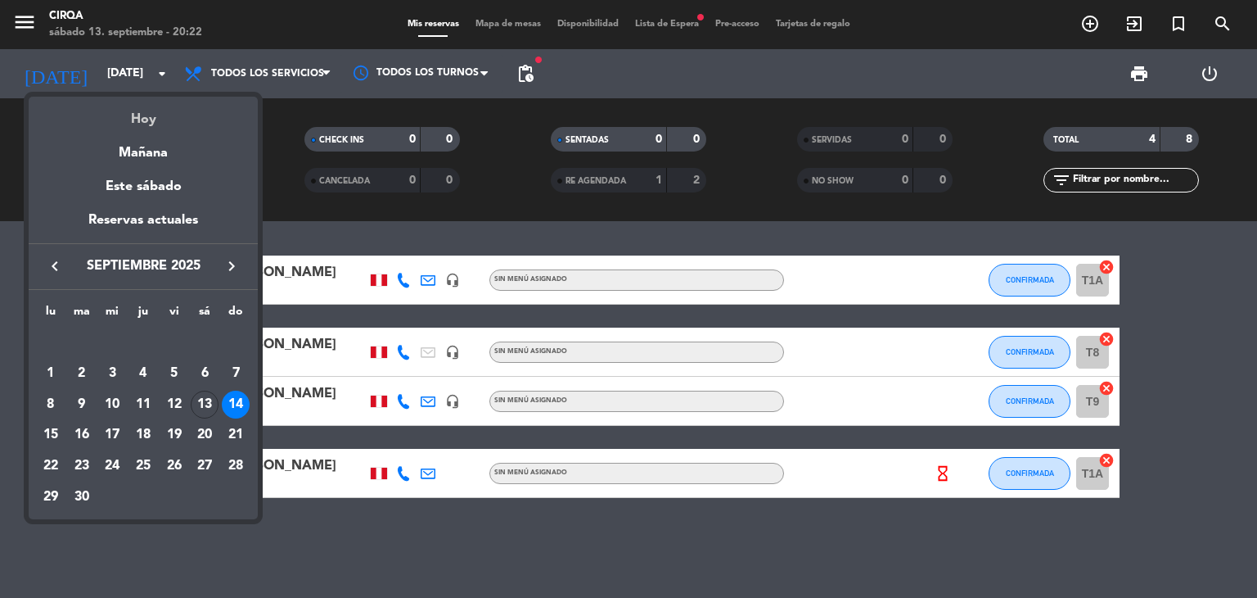
click at [157, 129] on div "Hoy" at bounding box center [143, 114] width 229 height 34
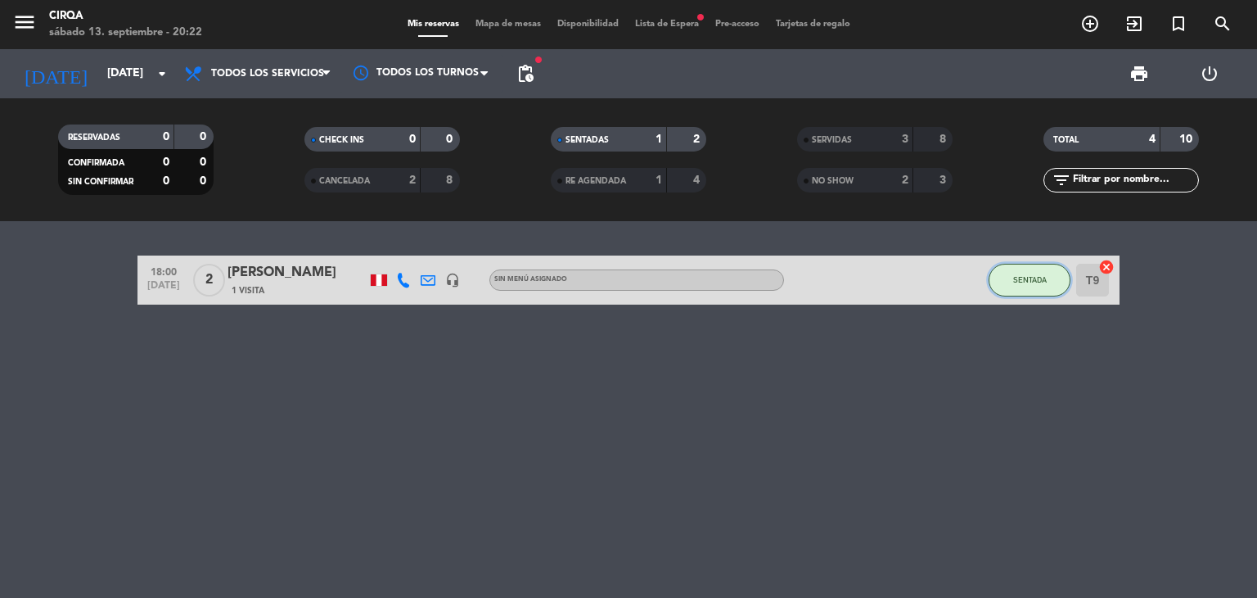
click at [1002, 286] on button "SENTADA" at bounding box center [1030, 280] width 82 height 33
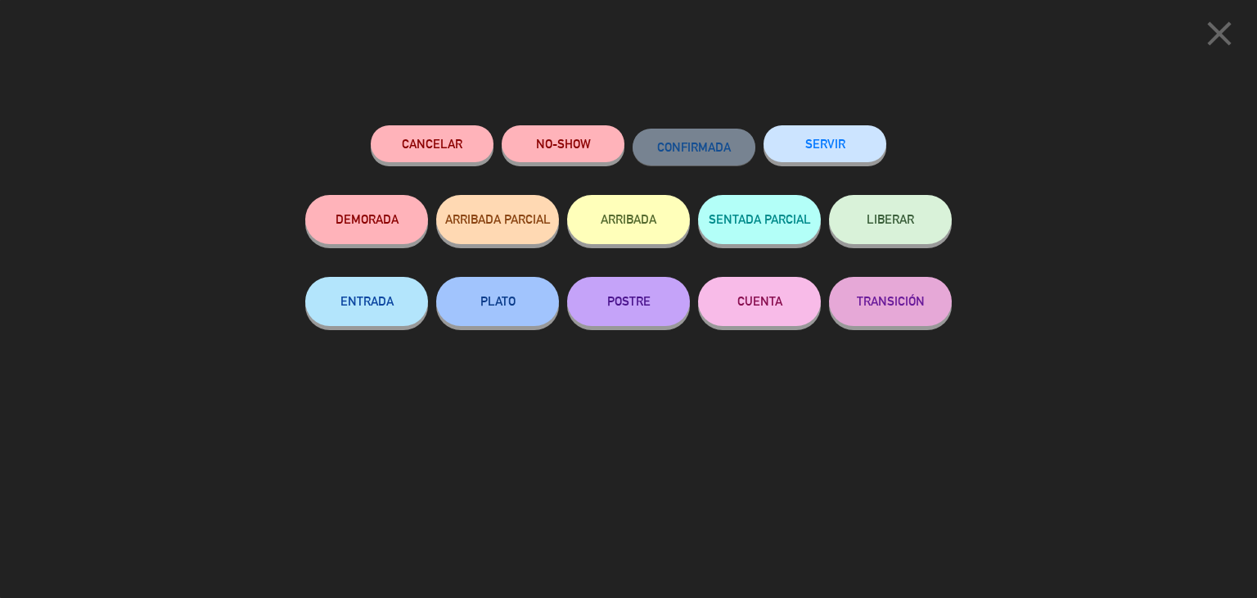
click at [816, 150] on button "SERVIR" at bounding box center [825, 143] width 123 height 37
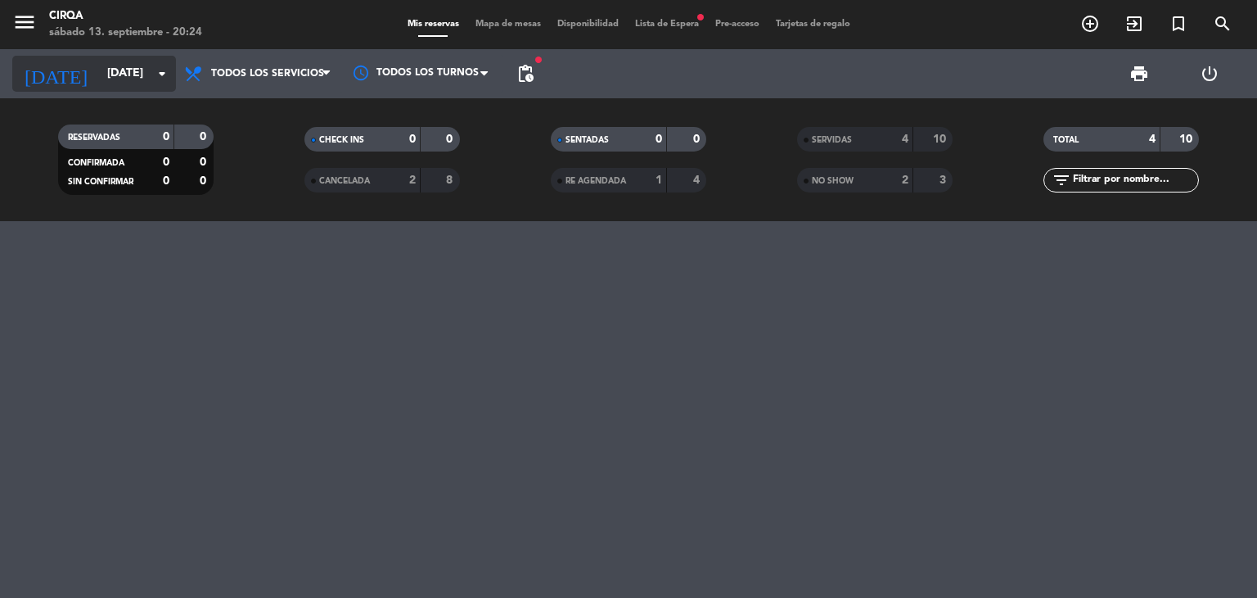
click at [132, 74] on input "[DATE]" at bounding box center [177, 73] width 156 height 29
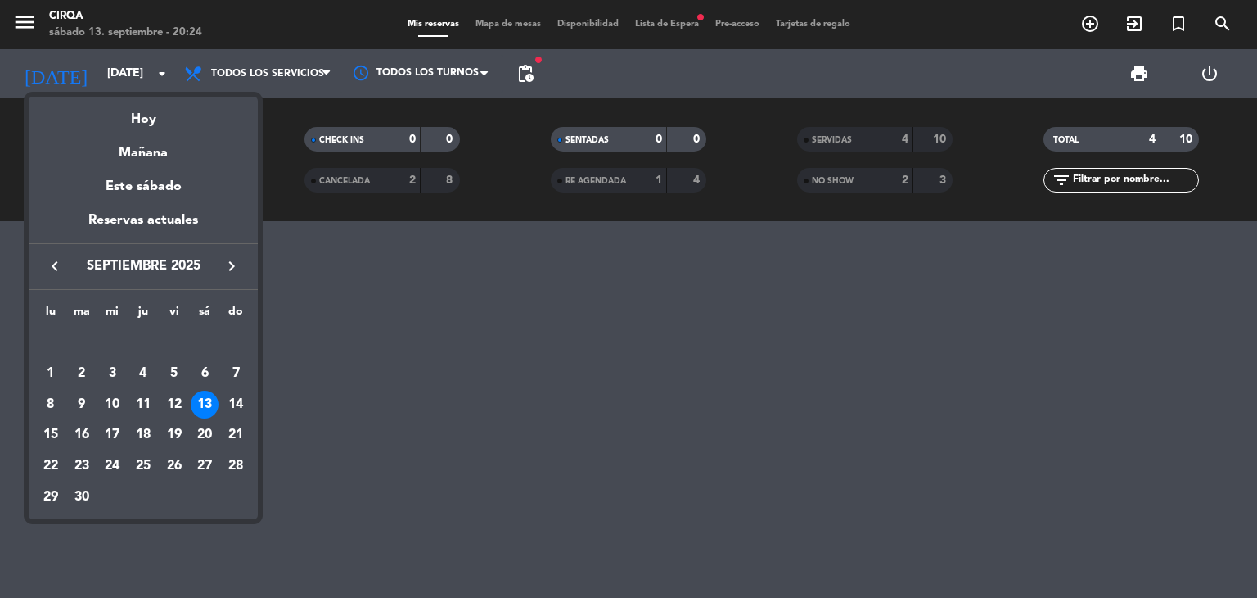
click at [237, 397] on div "14" at bounding box center [236, 404] width 28 height 28
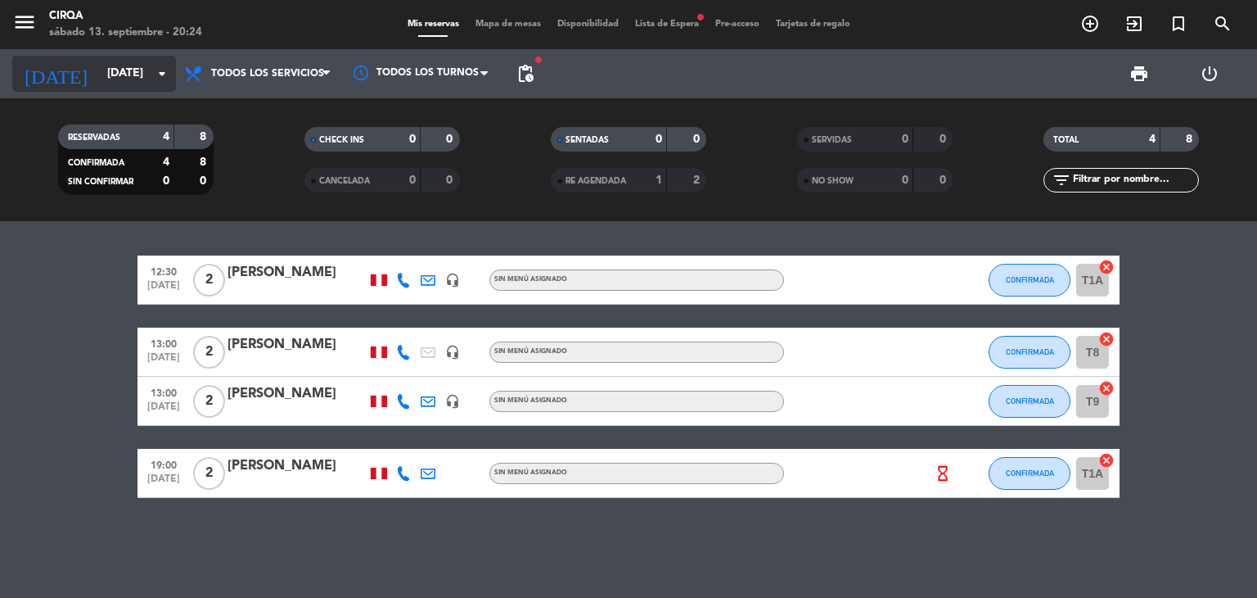
click at [118, 65] on input "[DATE]" at bounding box center [177, 73] width 156 height 29
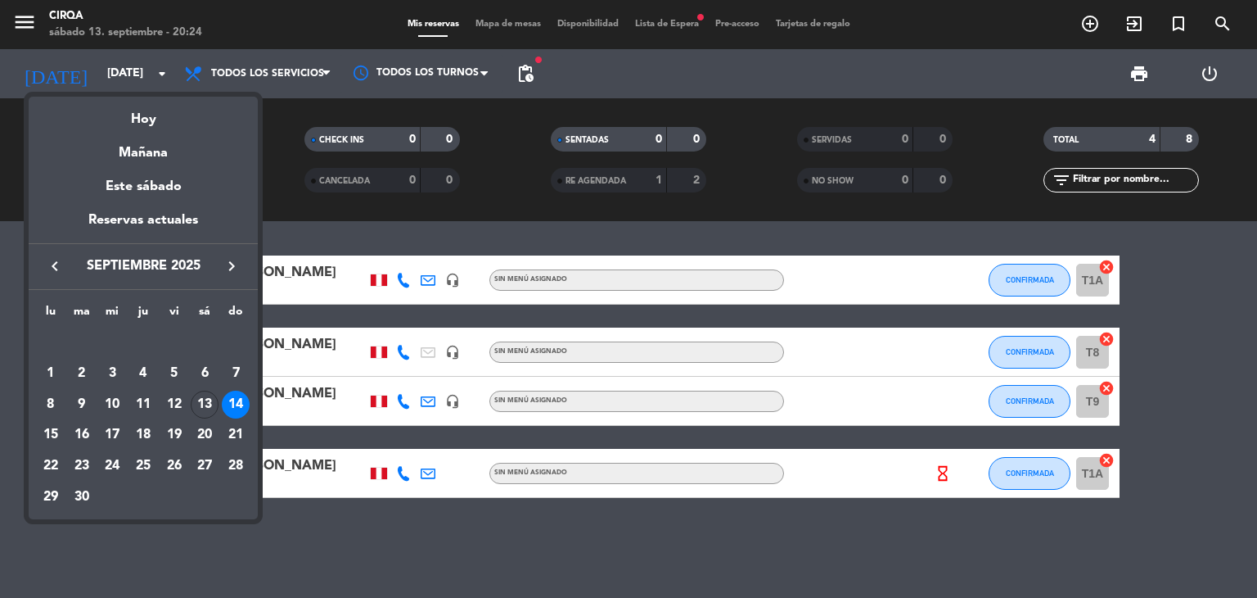
click at [52, 442] on div "15" at bounding box center [51, 435] width 28 height 28
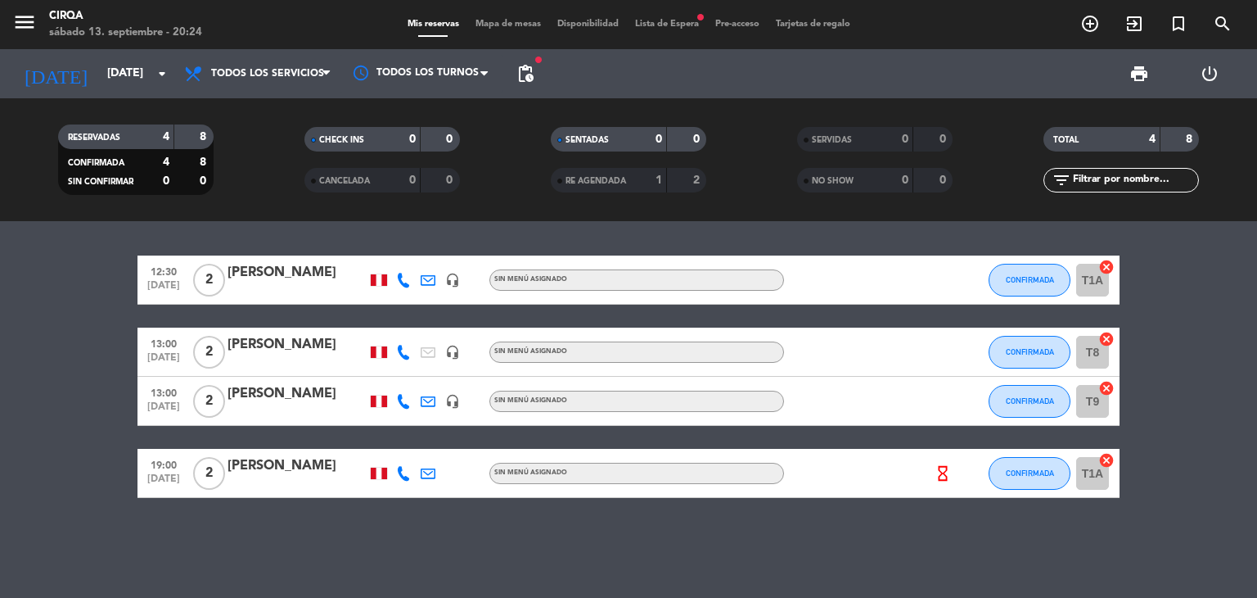
type input "[DATE]"
